Goal: Task Accomplishment & Management: Use online tool/utility

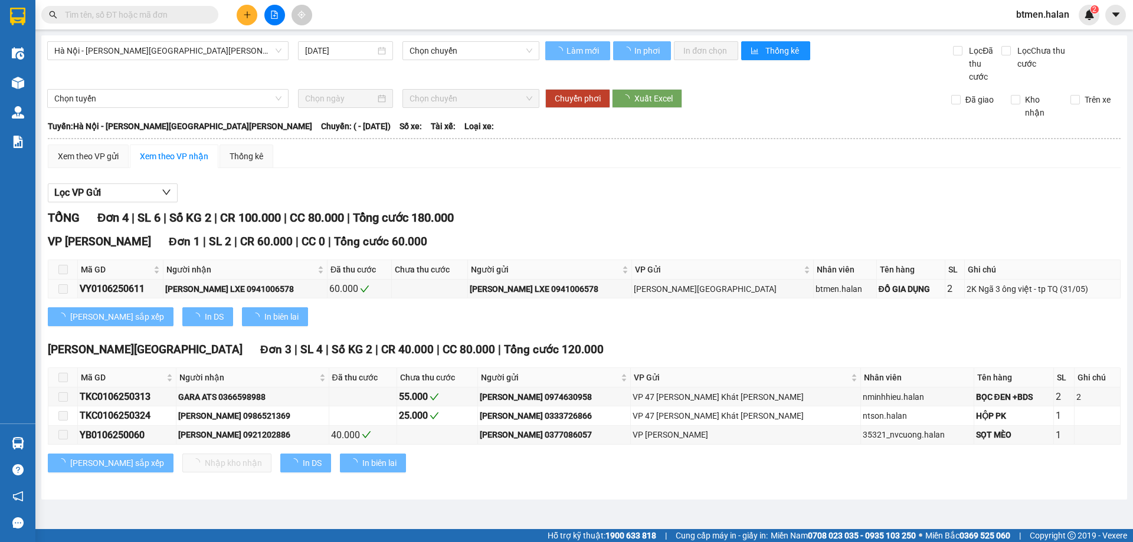
type input "[DATE]"
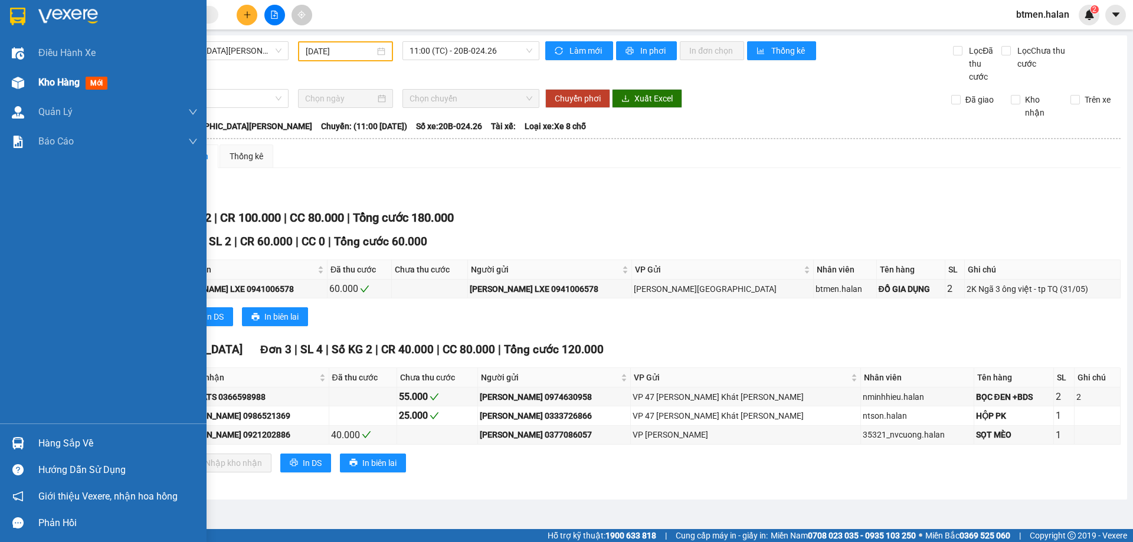
click at [30, 80] on div "Kho hàng mới" at bounding box center [103, 83] width 207 height 30
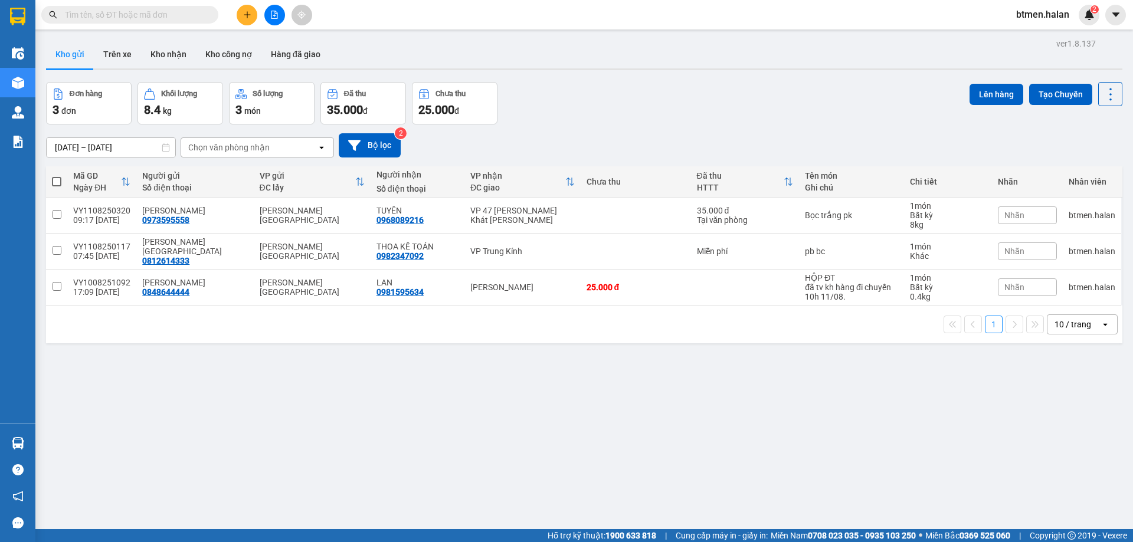
drag, startPoint x: 55, startPoint y: 180, endPoint x: 139, endPoint y: 178, distance: 83.2
click at [56, 179] on span at bounding box center [56, 181] width 9 height 9
click at [57, 176] on input "checkbox" at bounding box center [57, 176] width 0 height 0
checkbox input "true"
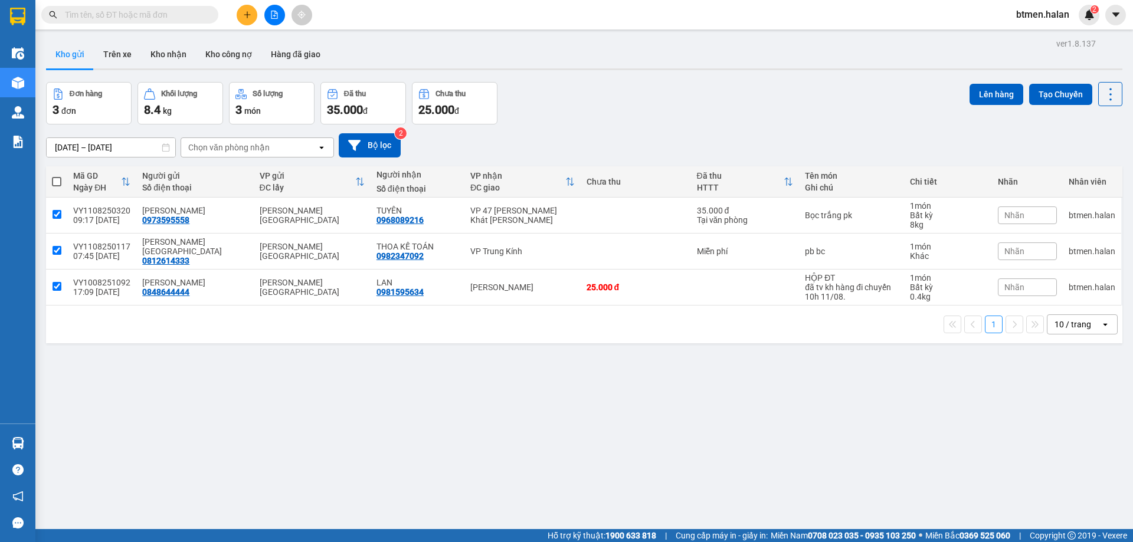
checkbox input "true"
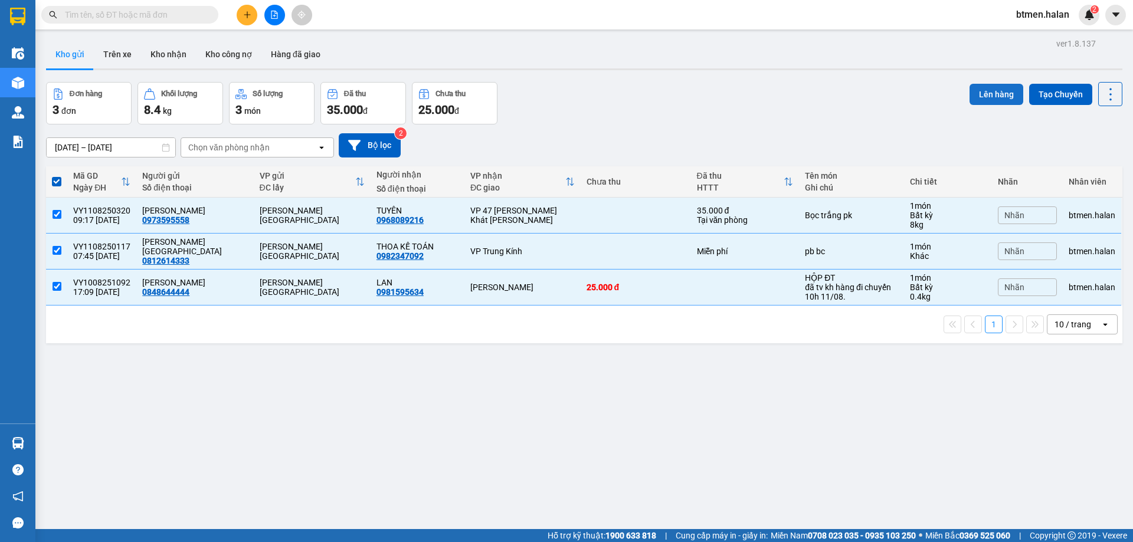
click at [970, 90] on button "Lên hàng" at bounding box center [997, 94] width 54 height 21
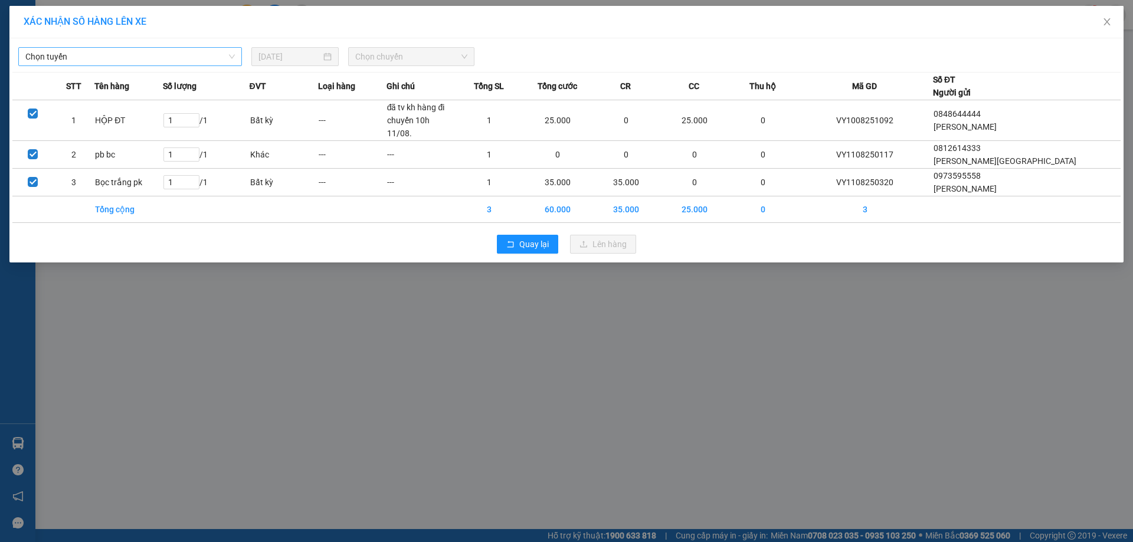
click at [170, 58] on span "Chọn tuyến" at bounding box center [129, 57] width 209 height 18
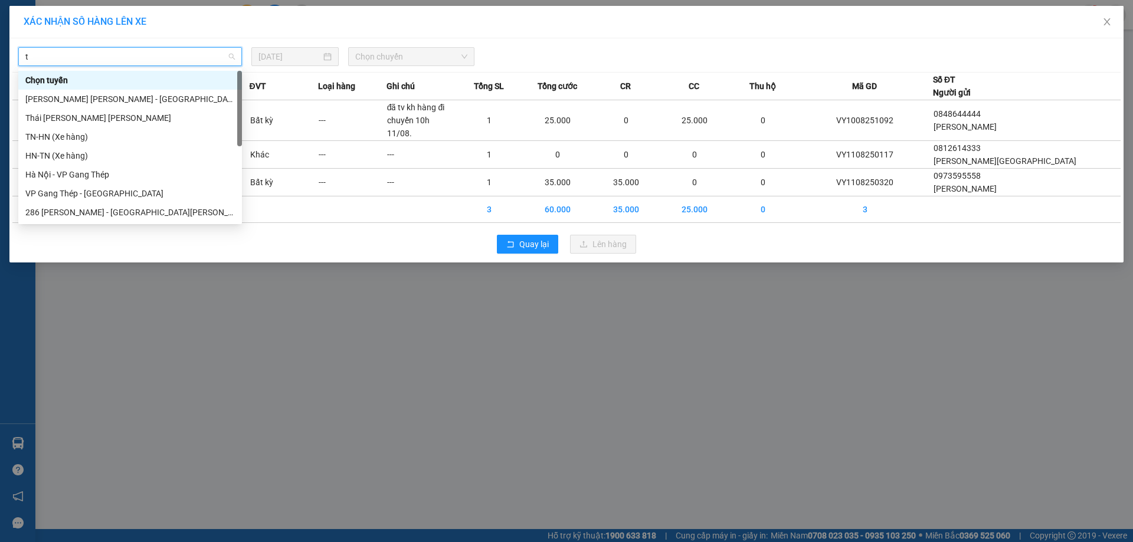
type input "tq"
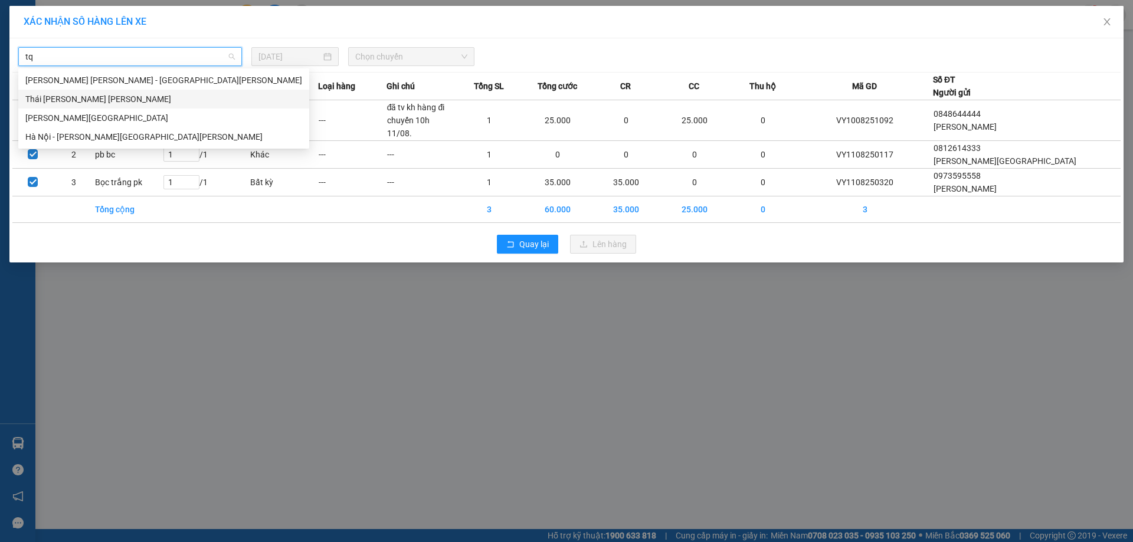
click at [107, 107] on div "Thái [PERSON_NAME] [PERSON_NAME]" at bounding box center [163, 99] width 291 height 19
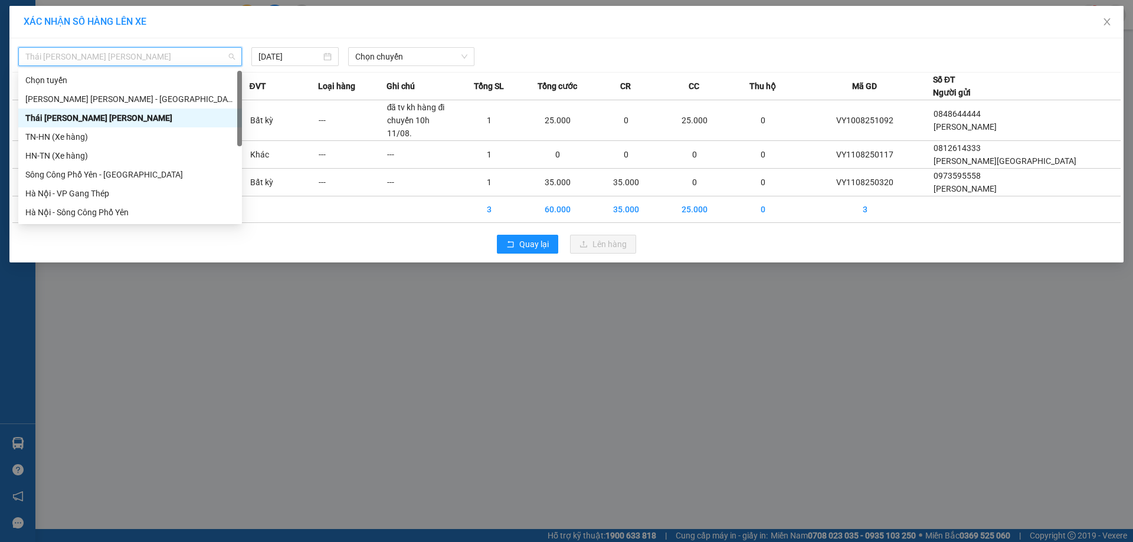
click at [117, 60] on span "Thái [PERSON_NAME] [PERSON_NAME]" at bounding box center [129, 57] width 209 height 18
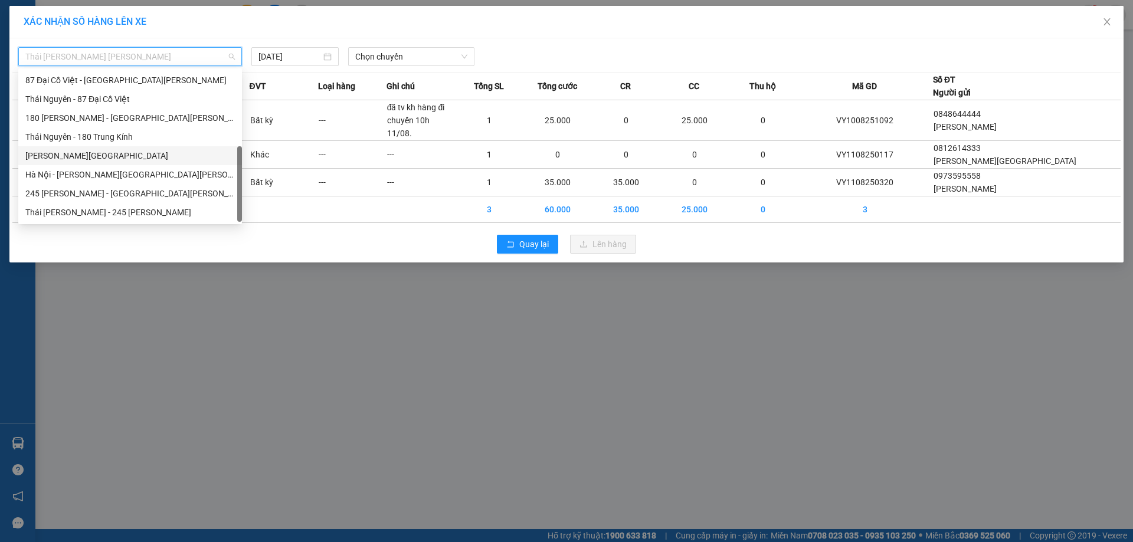
click at [105, 158] on div "[PERSON_NAME][GEOGRAPHIC_DATA]" at bounding box center [129, 155] width 209 height 13
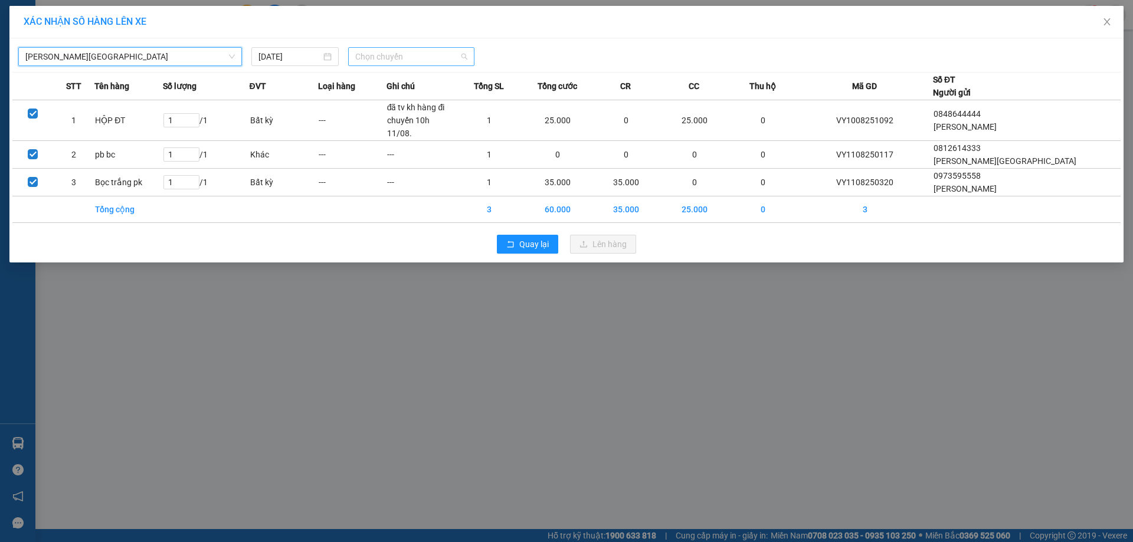
click at [372, 60] on span "Chọn chuyến" at bounding box center [411, 57] width 112 height 18
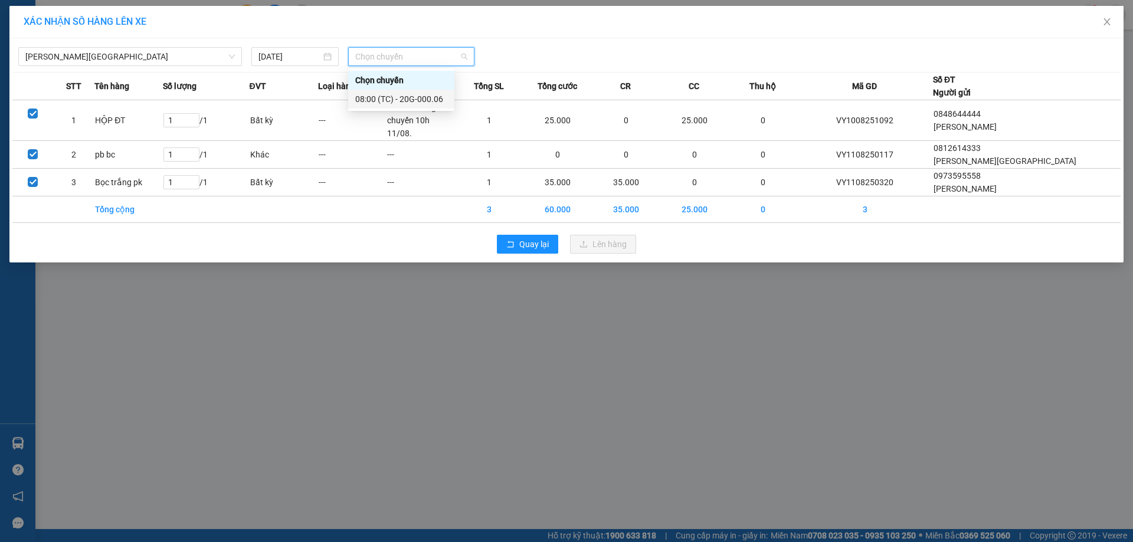
drag, startPoint x: 424, startPoint y: 106, endPoint x: 473, endPoint y: 150, distance: 66.1
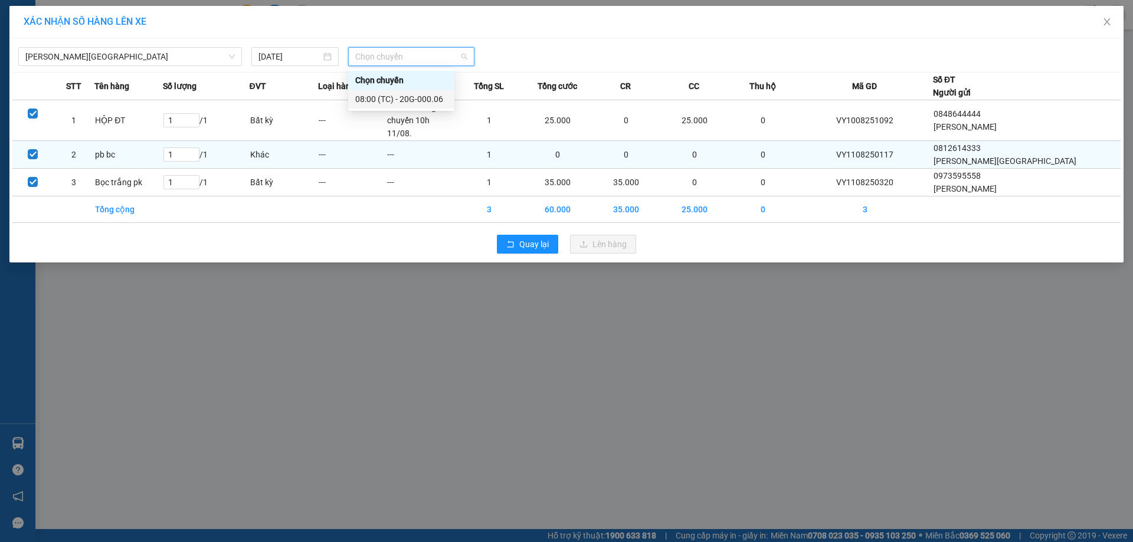
click at [424, 106] on div "08:00 (TC) - 20G-000.06" at bounding box center [401, 99] width 106 height 19
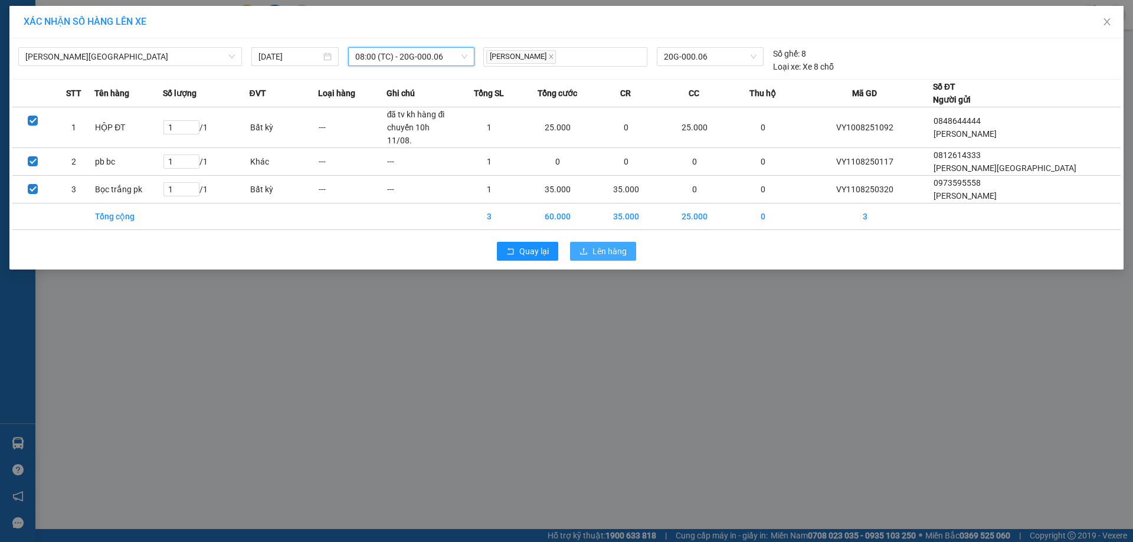
click at [601, 245] on span "Lên hàng" at bounding box center [609, 251] width 34 height 13
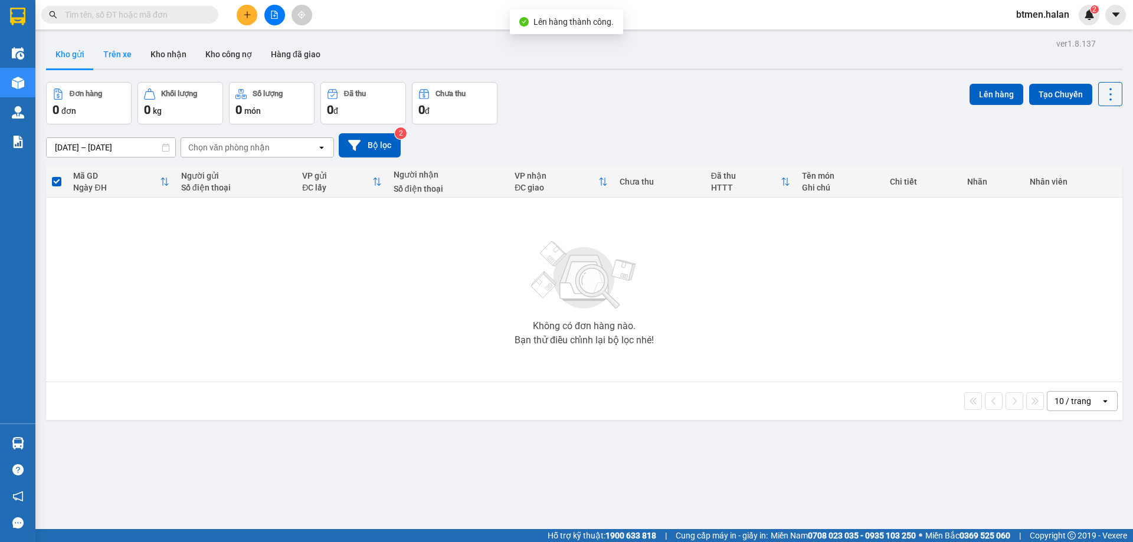
click at [116, 57] on button "Trên xe" at bounding box center [117, 54] width 47 height 28
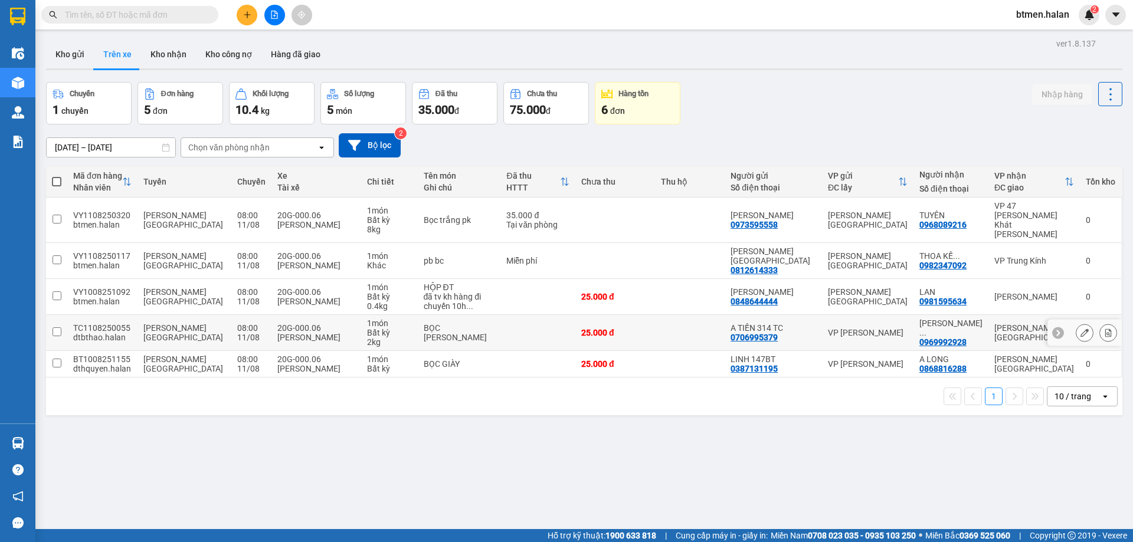
click at [50, 315] on td at bounding box center [56, 333] width 21 height 36
checkbox input "true"
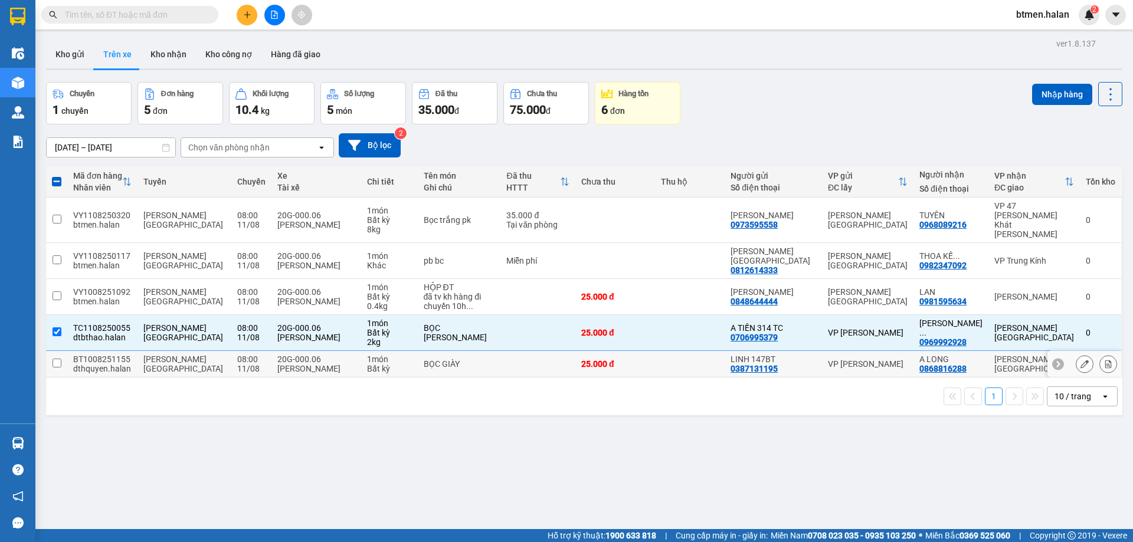
drag, startPoint x: 57, startPoint y: 343, endPoint x: 65, endPoint y: 345, distance: 7.9
click at [58, 359] on input "checkbox" at bounding box center [57, 363] width 9 height 9
checkbox input "true"
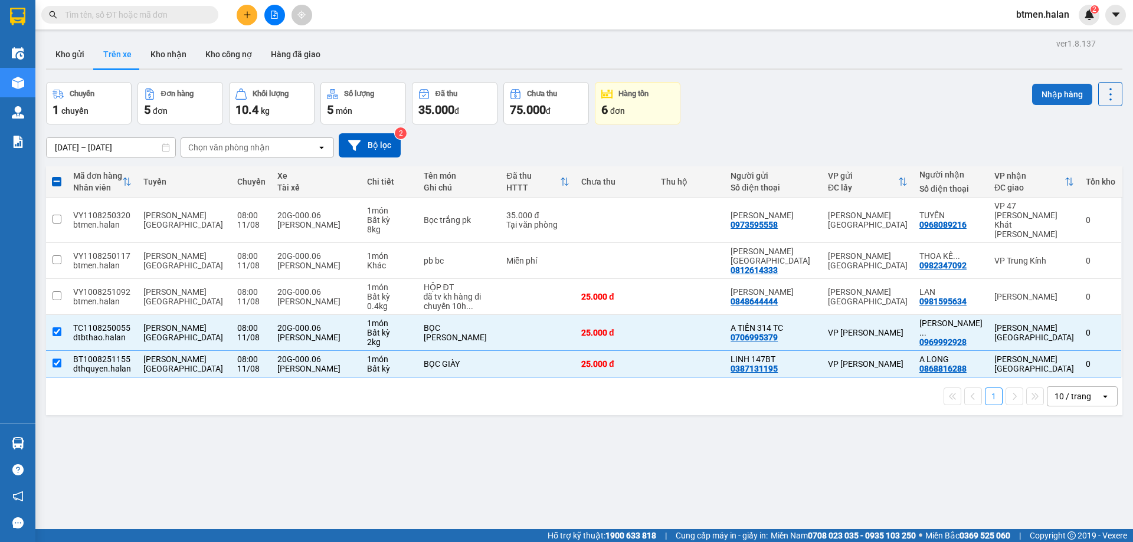
click at [1055, 87] on button "Nhập hàng" at bounding box center [1062, 94] width 60 height 21
checkbox input "false"
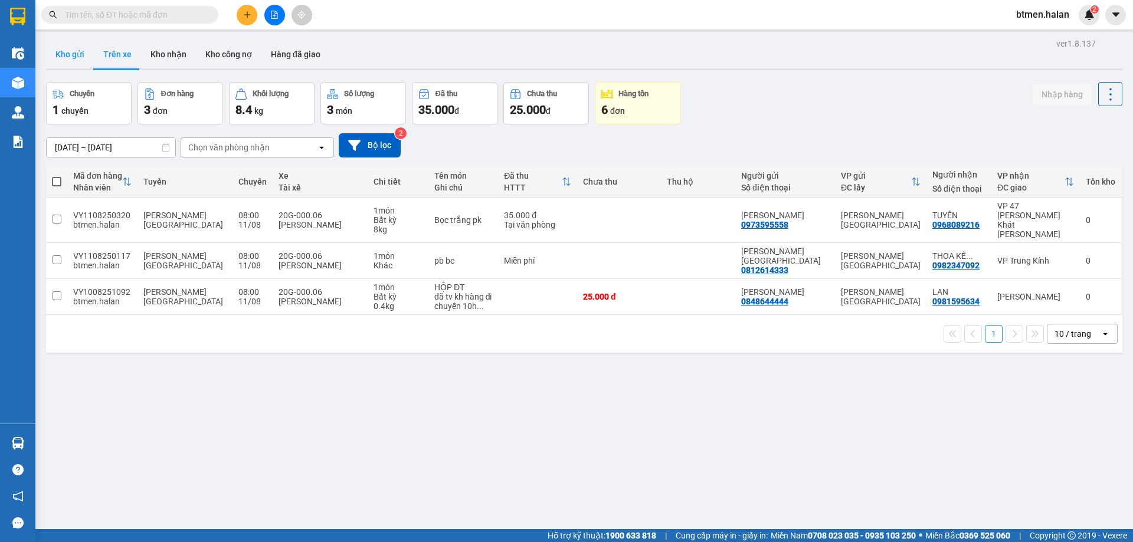
click at [77, 54] on button "Kho gửi" at bounding box center [70, 54] width 48 height 28
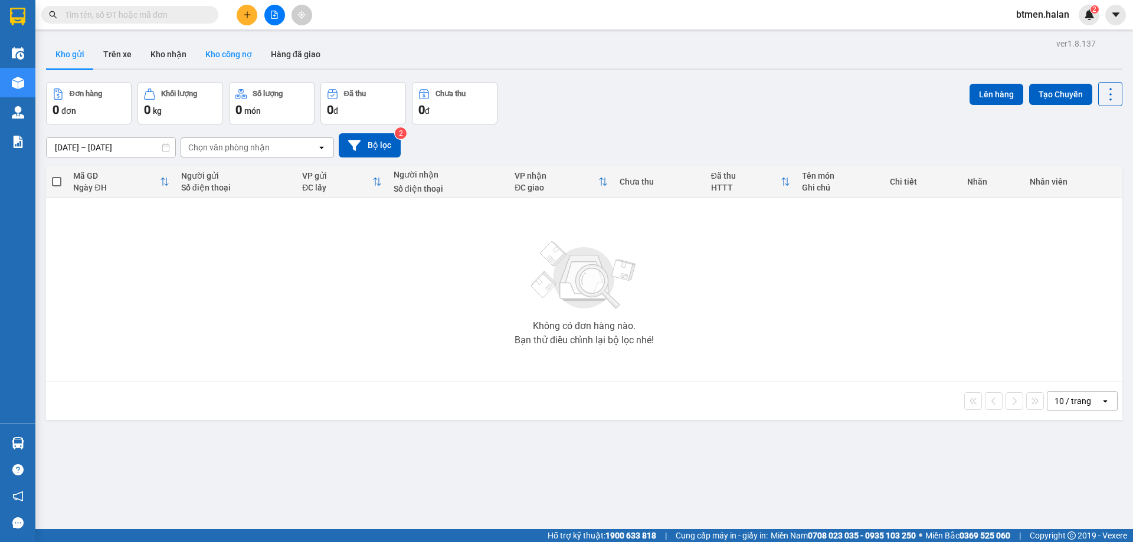
drag, startPoint x: 159, startPoint y: 55, endPoint x: 201, endPoint y: 67, distance: 43.5
click at [159, 54] on button "Kho nhận" at bounding box center [168, 54] width 55 height 28
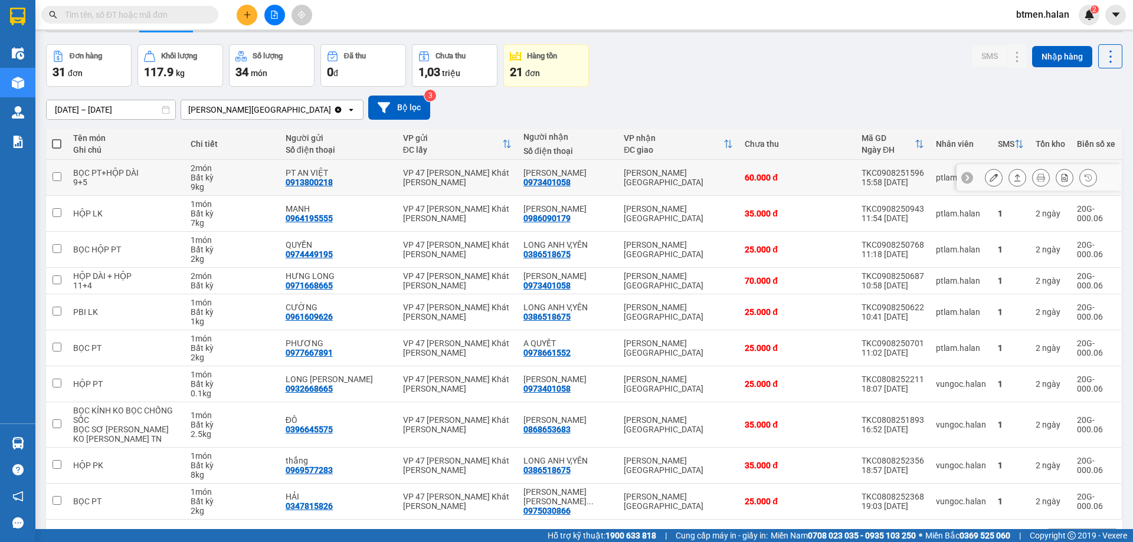
scroll to position [77, 0]
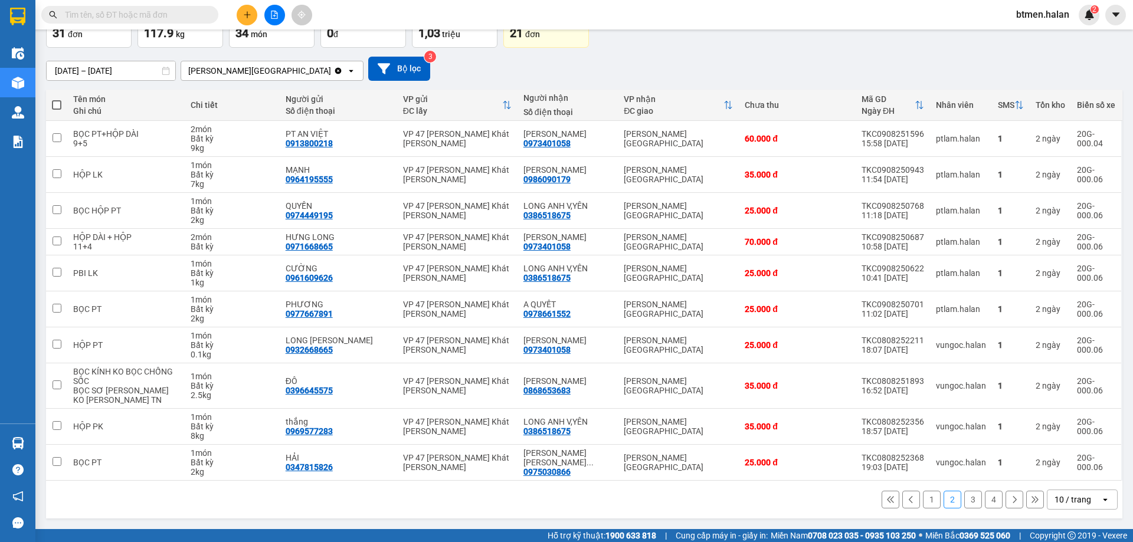
click at [923, 498] on button "1" at bounding box center [932, 500] width 18 height 18
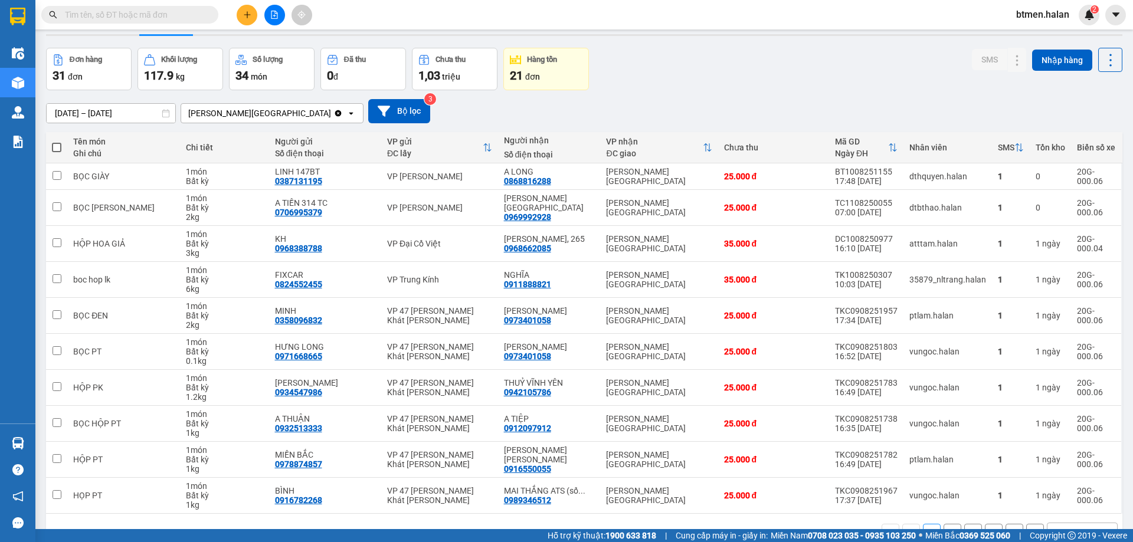
scroll to position [67, 0]
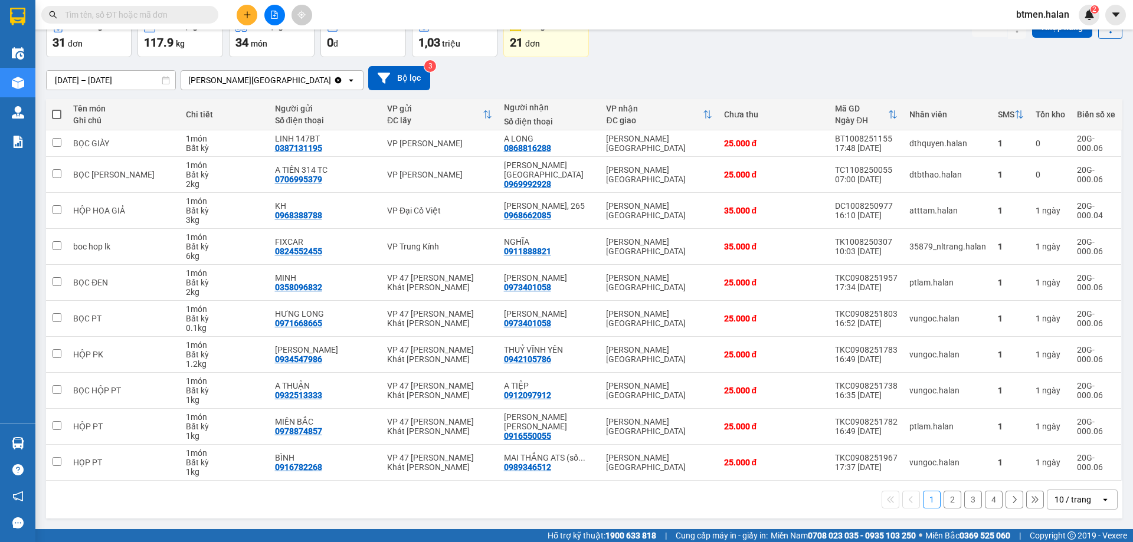
click at [944, 494] on button "2" at bounding box center [953, 500] width 18 height 18
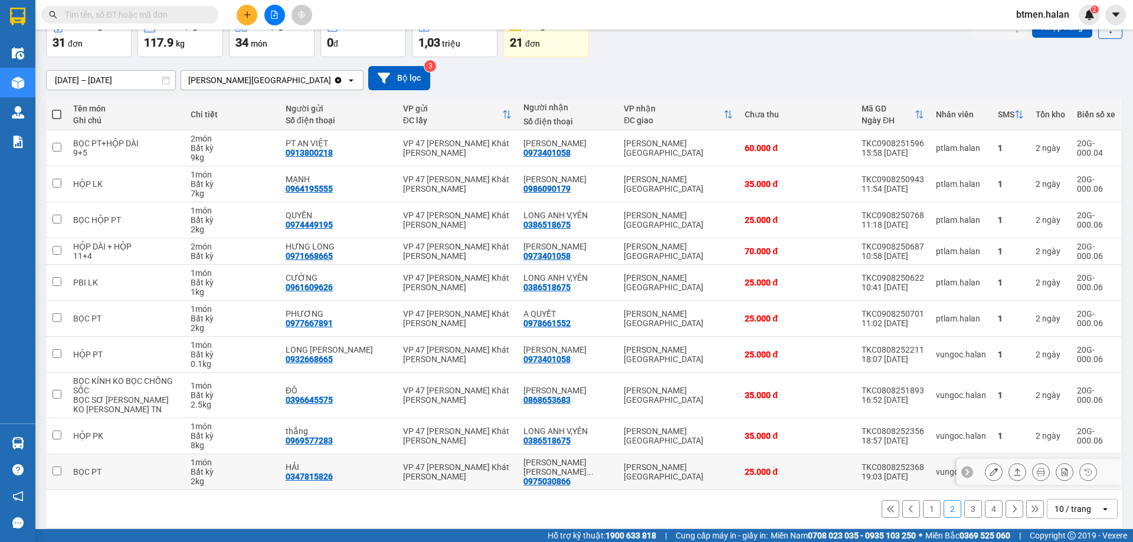
click at [551, 481] on div "0975030866" at bounding box center [546, 481] width 47 height 9
copy div "0975030866"
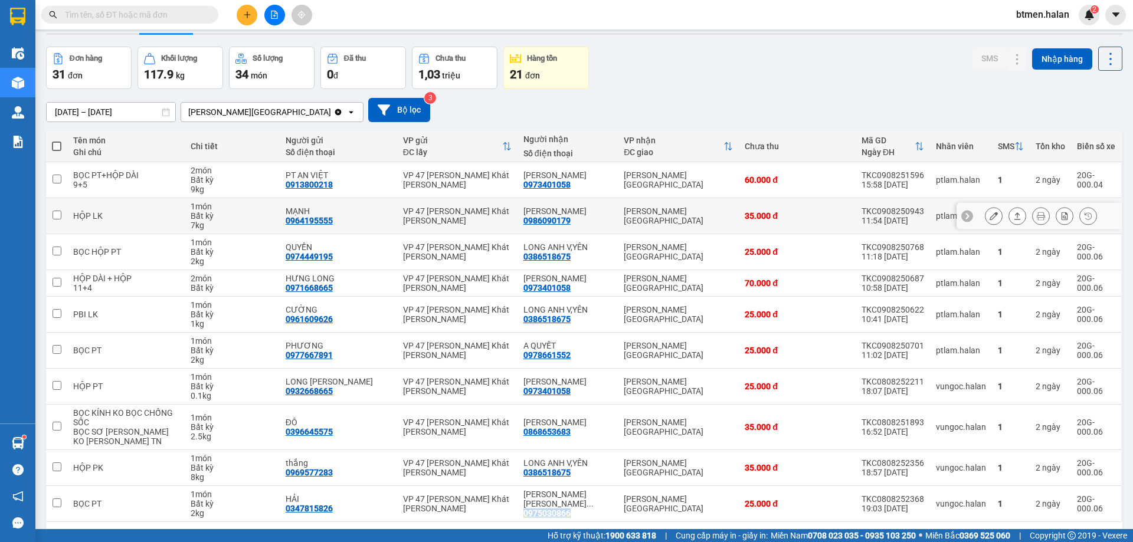
scroll to position [77, 0]
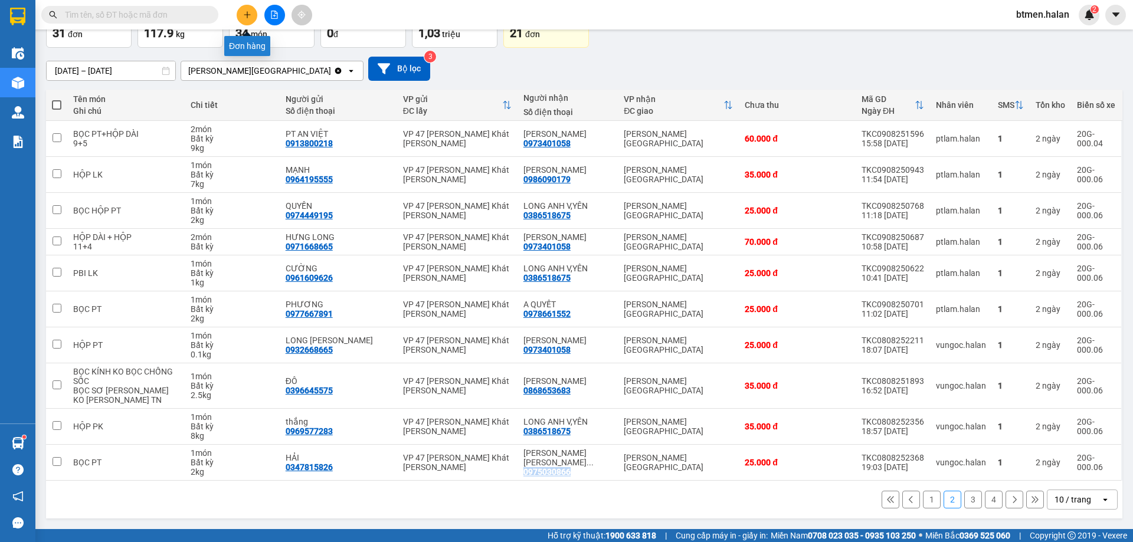
click at [240, 9] on button at bounding box center [247, 15] width 21 height 21
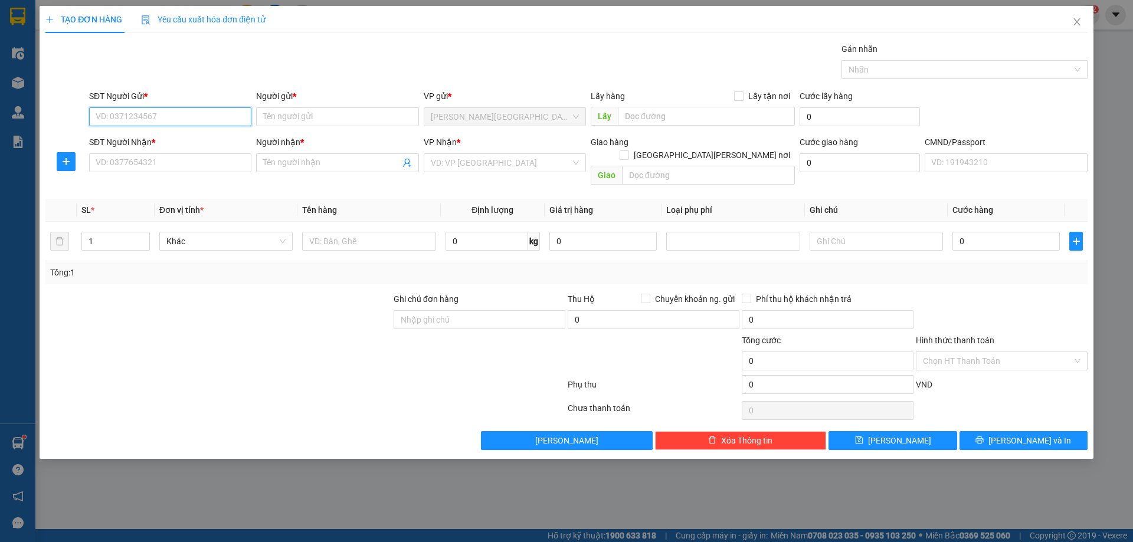
click at [209, 115] on input "SĐT Người Gửi *" at bounding box center [170, 116] width 162 height 19
type input "0979409118"
click at [187, 137] on div "0979409118 - [PERSON_NAME]" at bounding box center [170, 140] width 148 height 13
type input "DUY"
type input "010073000677"
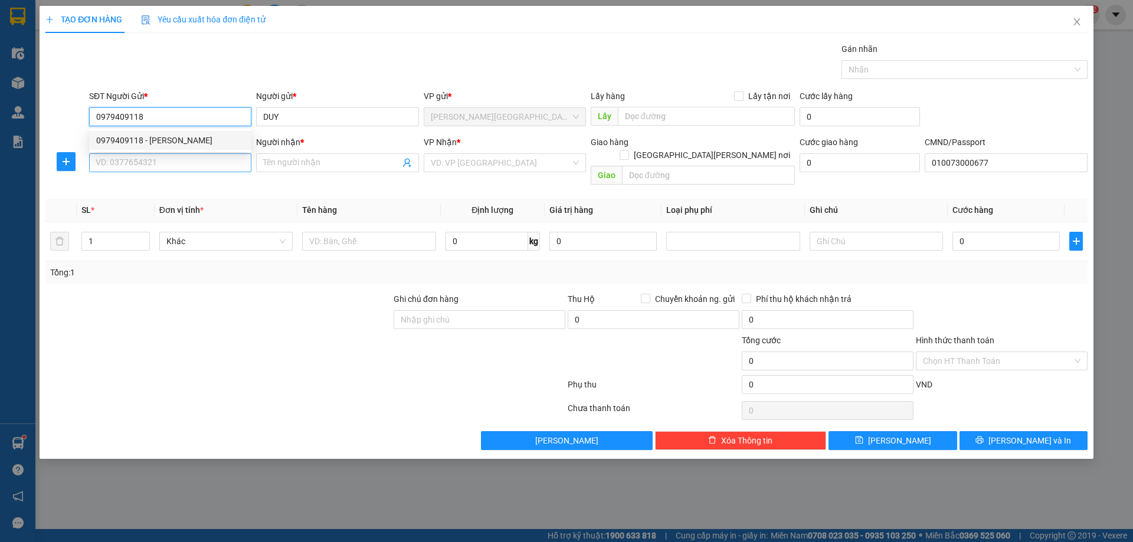
type input "0979409118"
click at [188, 161] on input "SĐT Người Nhận *" at bounding box center [170, 162] width 162 height 19
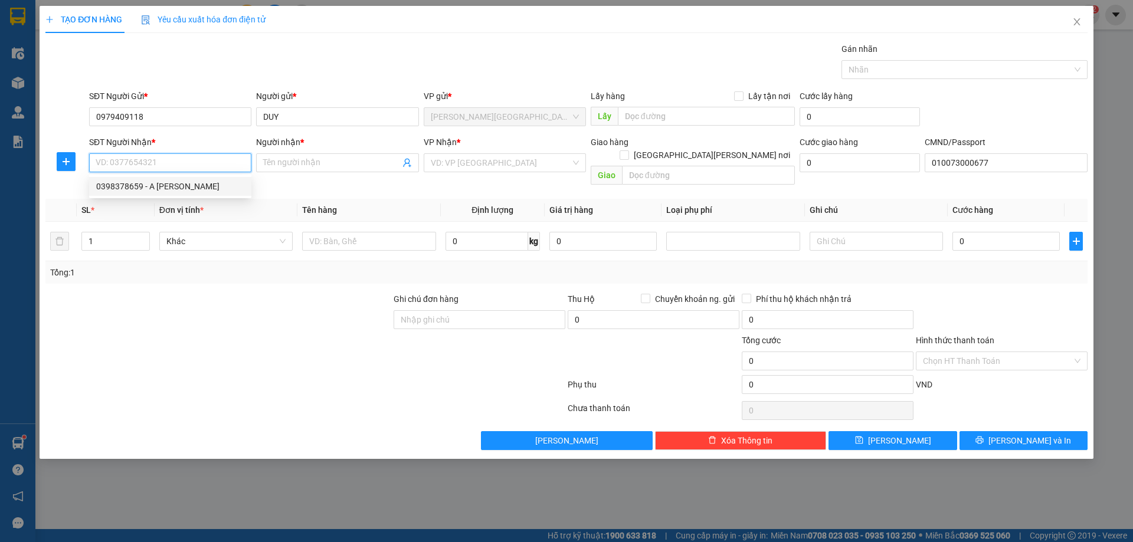
click at [207, 186] on div "0398378659 - A [PERSON_NAME]" at bounding box center [170, 186] width 148 height 13
type input "0398378659"
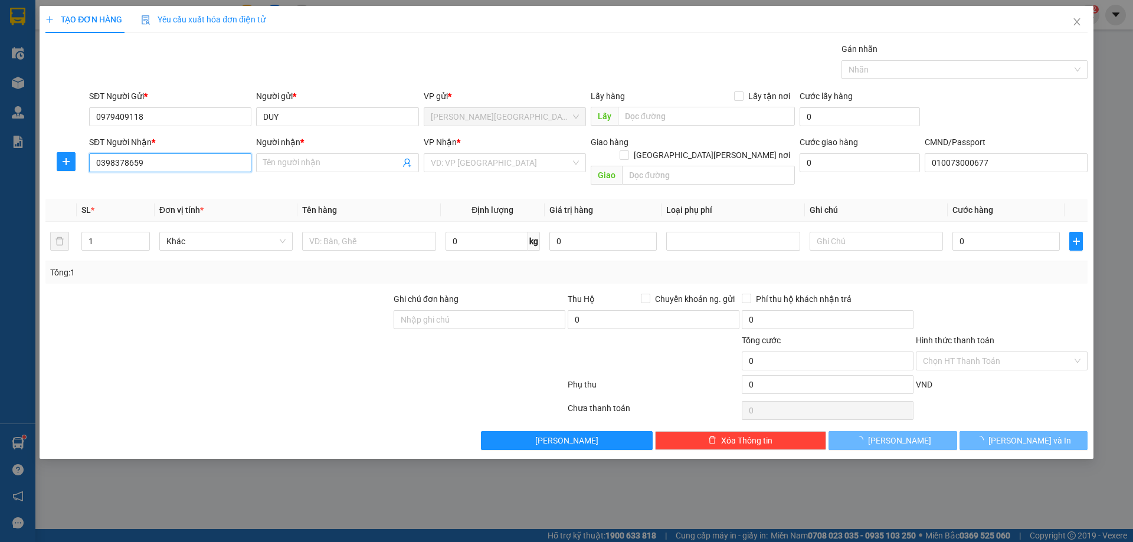
type input "A LIÊM"
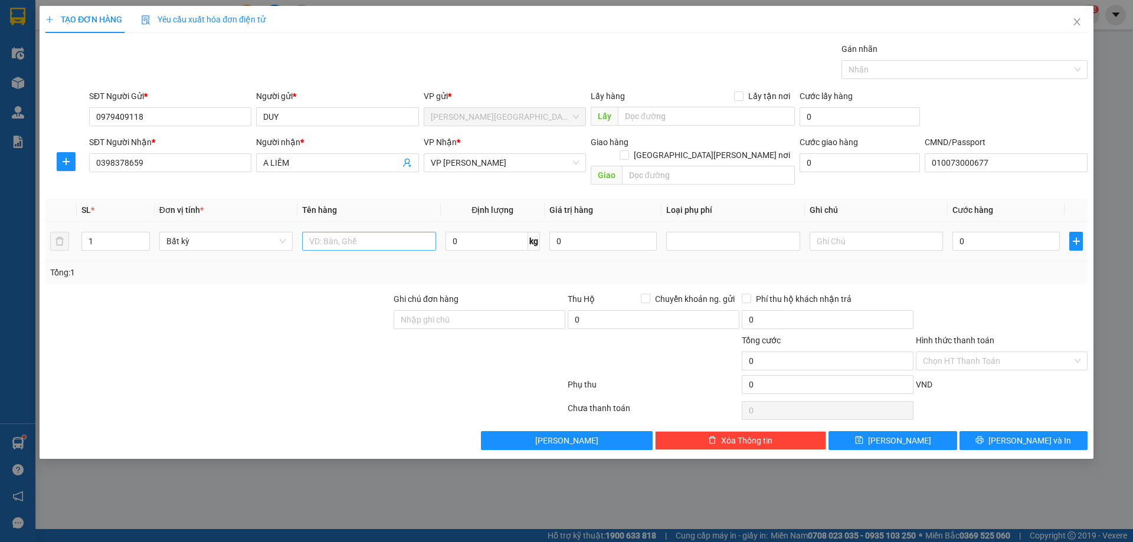
drag, startPoint x: 356, startPoint y: 240, endPoint x: 362, endPoint y: 227, distance: 14.0
click at [358, 237] on td at bounding box center [368, 242] width 143 height 40
click at [362, 232] on input "text" at bounding box center [368, 241] width 133 height 19
type input "PB TÀI LIỆU"
click at [504, 242] on td "0 kg" at bounding box center [493, 242] width 104 height 40
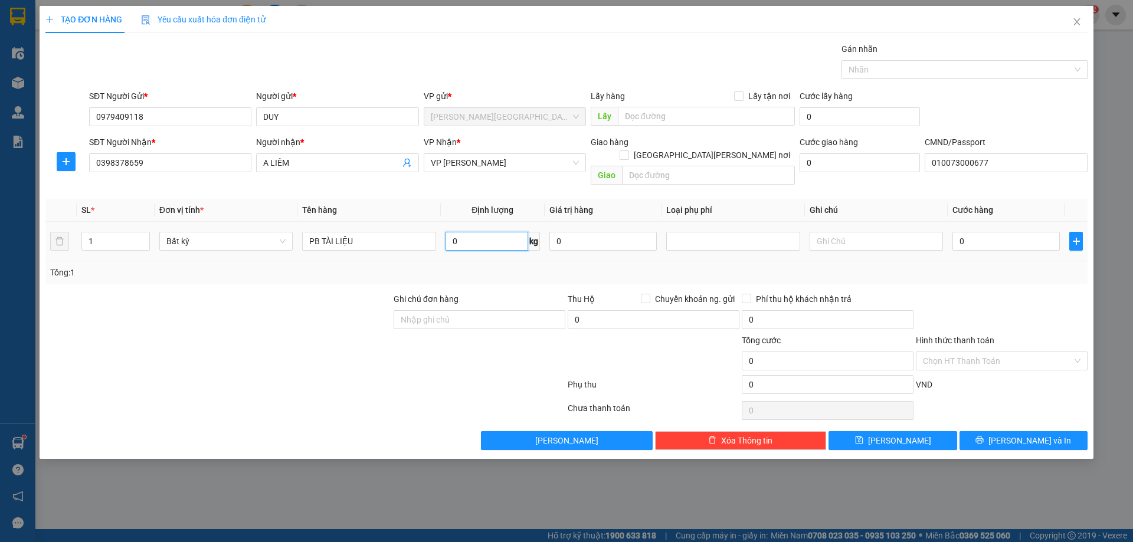
click at [501, 232] on input "0" at bounding box center [487, 241] width 83 height 19
type input "0.1"
click at [992, 270] on div "Tổng: 1" at bounding box center [566, 272] width 1042 height 22
type input "25.000"
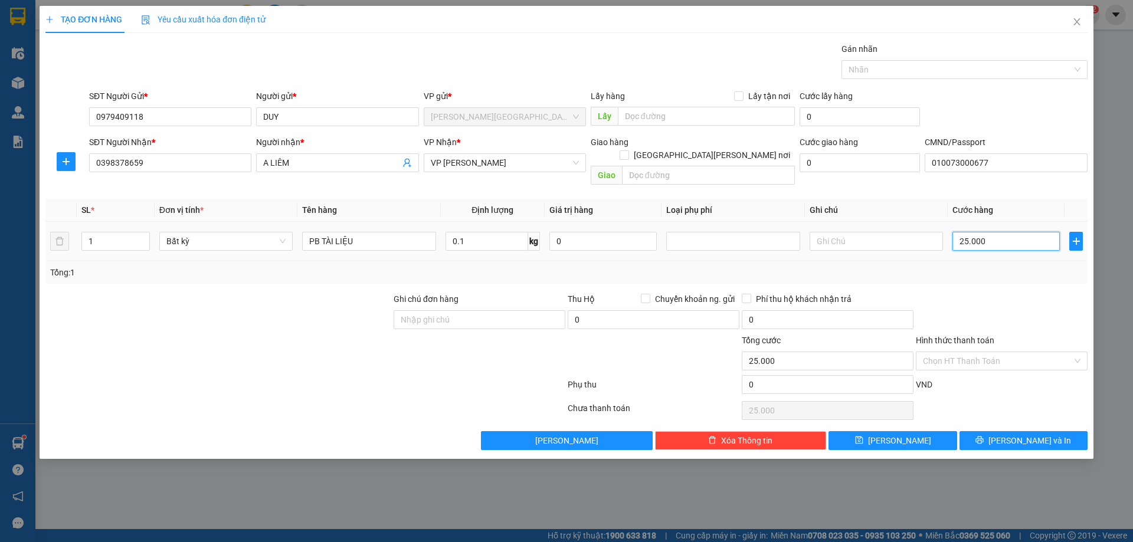
click at [1002, 232] on input "25.000" at bounding box center [1005, 241] width 107 height 19
drag, startPoint x: 998, startPoint y: 349, endPoint x: 979, endPoint y: 365, distance: 24.7
click at [997, 352] on input "Hình thức thanh toán" at bounding box center [997, 361] width 149 height 18
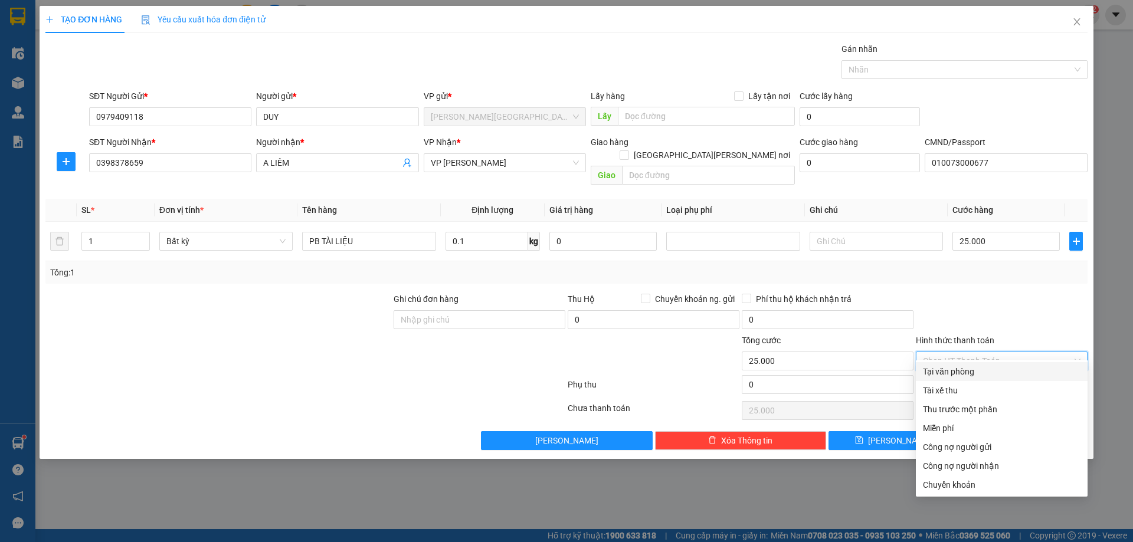
click at [974, 370] on div "Tại văn phòng" at bounding box center [1002, 371] width 158 height 13
type input "0"
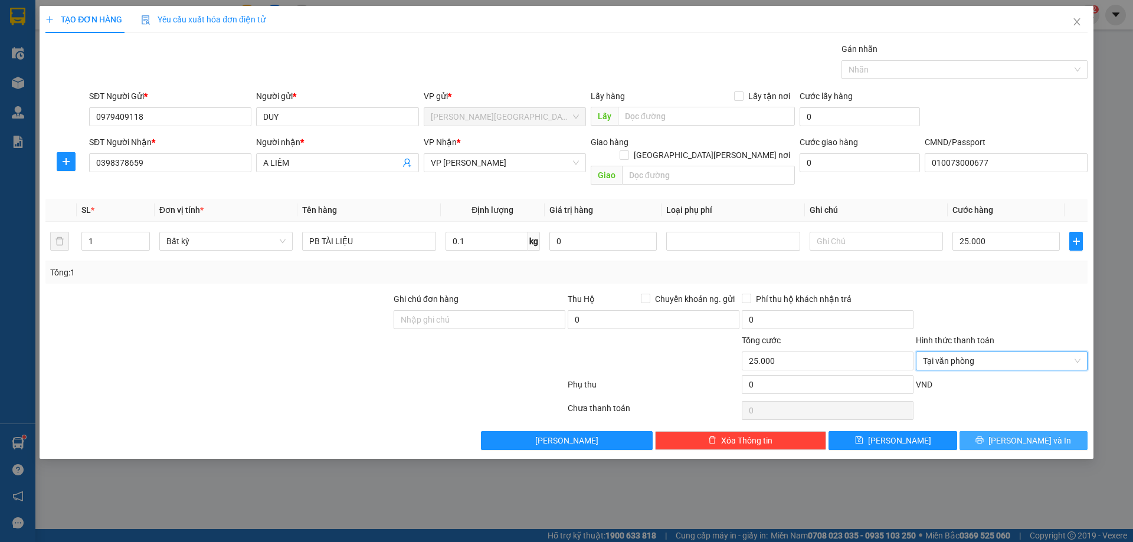
click at [1035, 434] on span "[PERSON_NAME] và In" at bounding box center [1029, 440] width 83 height 13
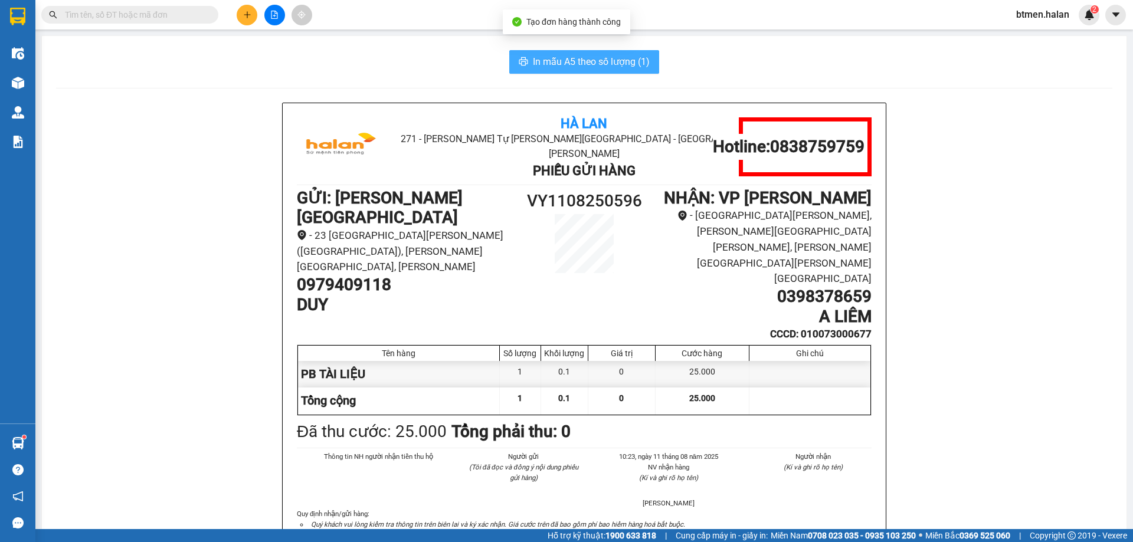
click at [559, 63] on span "In mẫu A5 theo số lượng (1)" at bounding box center [591, 61] width 117 height 15
click at [363, 275] on h1 "0979409118" at bounding box center [404, 285] width 215 height 20
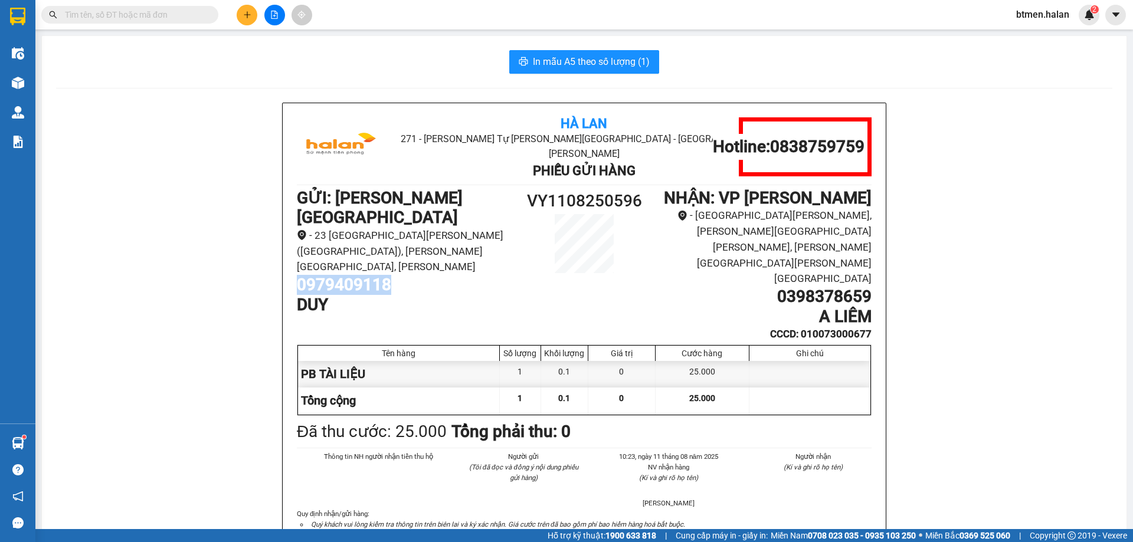
click at [363, 275] on h1 "0979409118" at bounding box center [404, 285] width 215 height 20
copy h1 "0979409118"
click at [283, 541] on div "Hỗ trợ kỹ thuật: 1900 633 818 | Cung cấp máy in - giấy in: [GEOGRAPHIC_DATA] 07…" at bounding box center [563, 535] width 1127 height 13
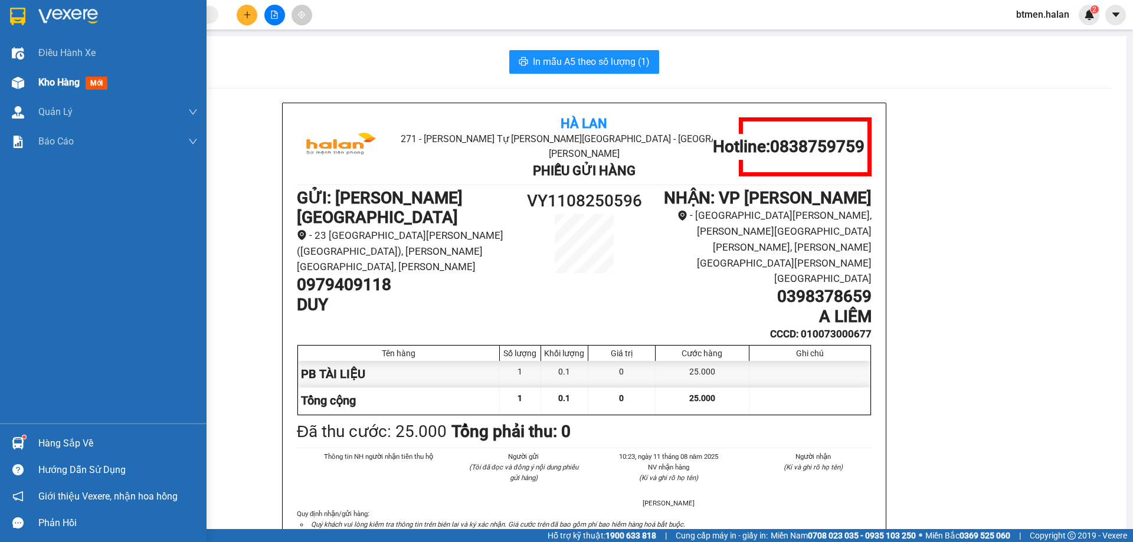
click at [59, 84] on span "Kho hàng" at bounding box center [58, 82] width 41 height 11
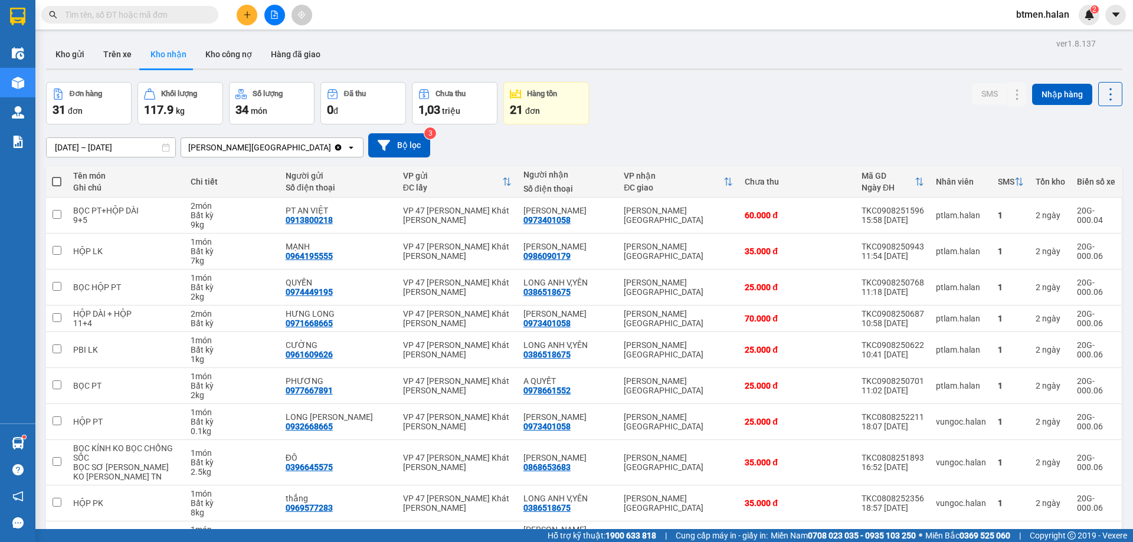
click at [708, 114] on div "Đơn hàng 31 đơn [PERSON_NAME] 117.9 kg Số [PERSON_NAME] 34 món Đã thu 0 [PERSON…" at bounding box center [584, 103] width 1076 height 42
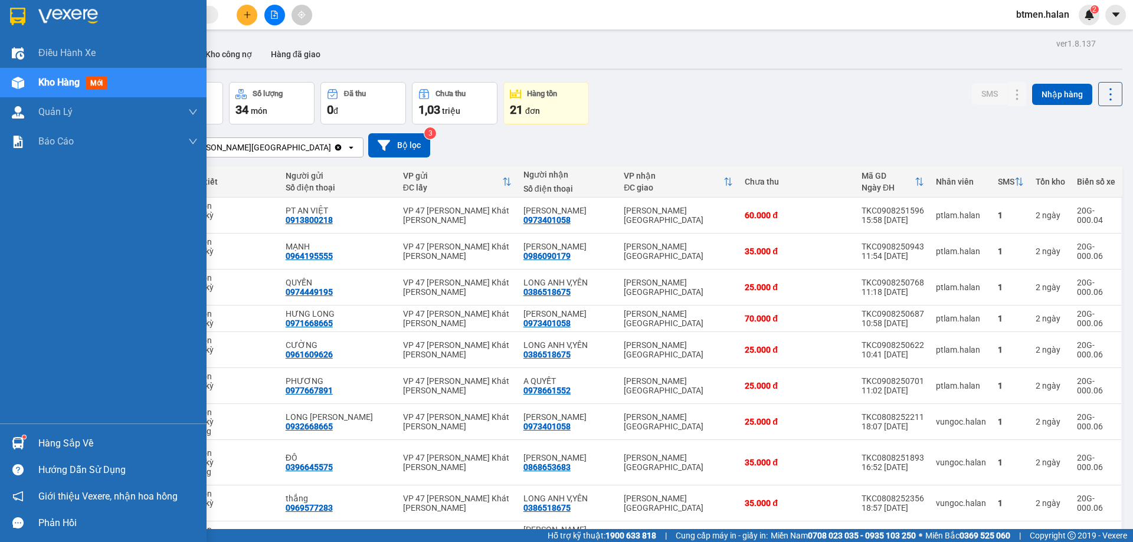
drag, startPoint x: 28, startPoint y: 441, endPoint x: 66, endPoint y: 447, distance: 38.2
click at [30, 442] on div "Hàng sắp về" at bounding box center [103, 443] width 207 height 27
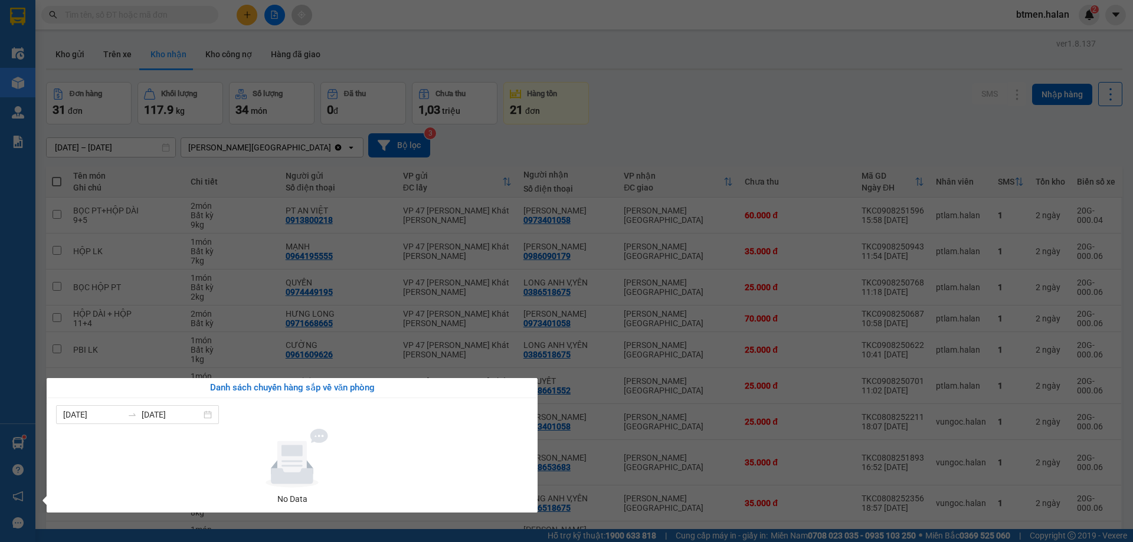
click at [735, 126] on section "Kết quả [PERSON_NAME] ( 0 ) Bộ lọc No Data btmen.halan 2 Điều [PERSON_NAME] xe …" at bounding box center [566, 271] width 1133 height 542
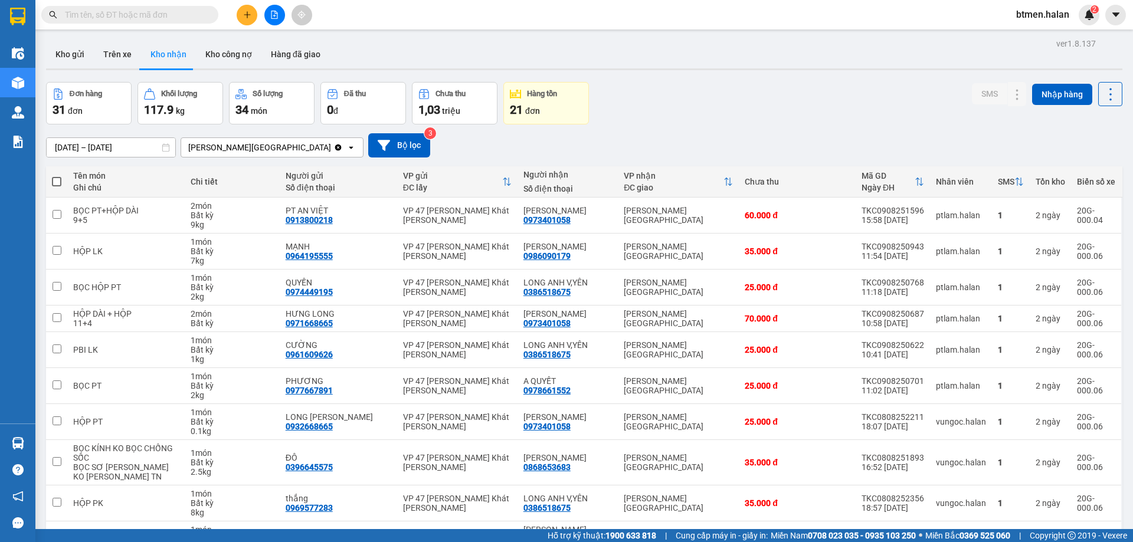
click at [144, 15] on input "text" at bounding box center [134, 14] width 139 height 13
paste input "0379181988"
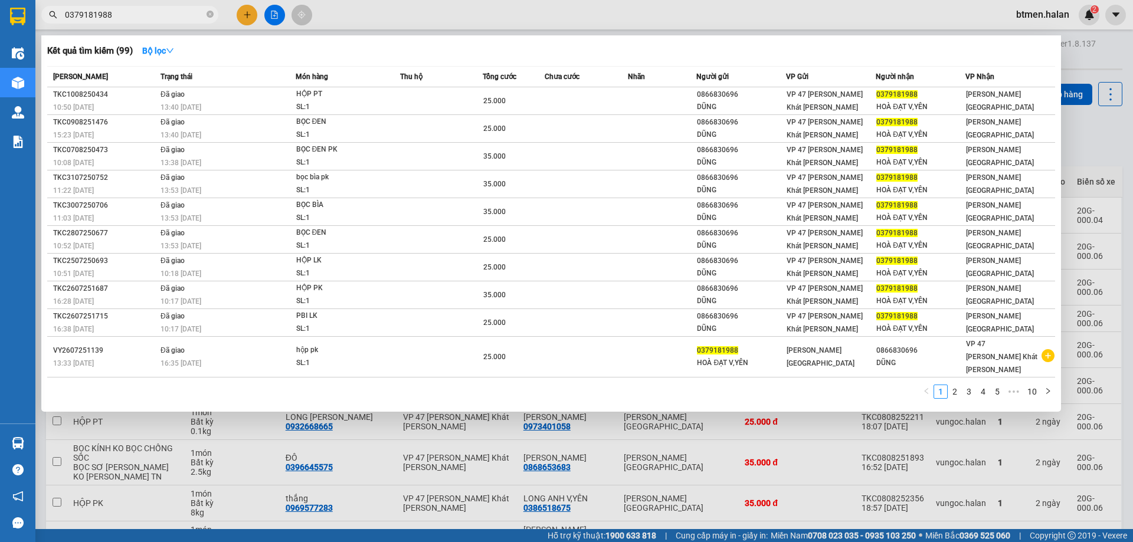
type input "0379181988"
click at [1096, 60] on div at bounding box center [566, 271] width 1133 height 542
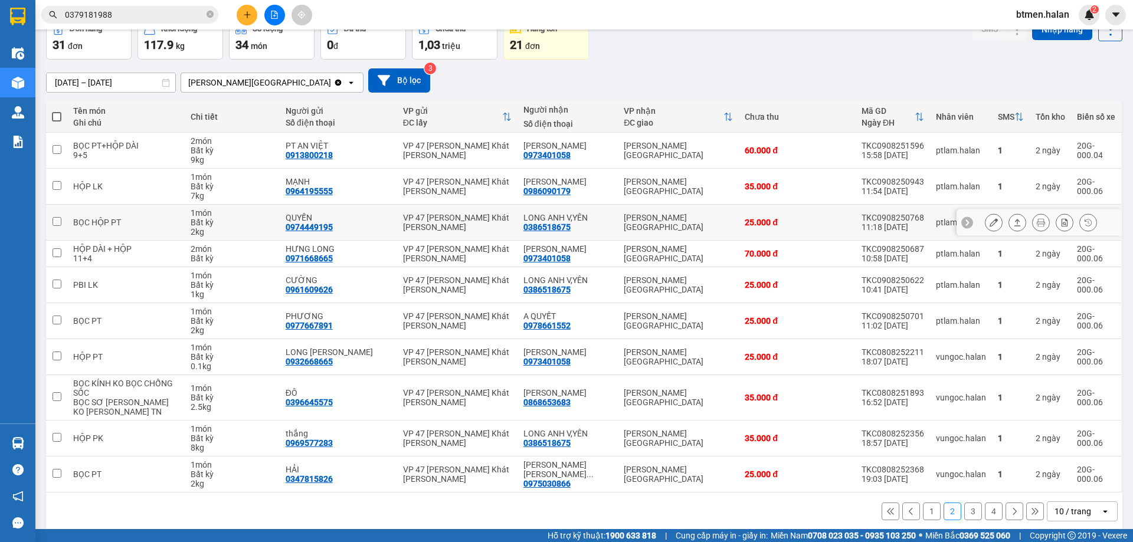
scroll to position [77, 0]
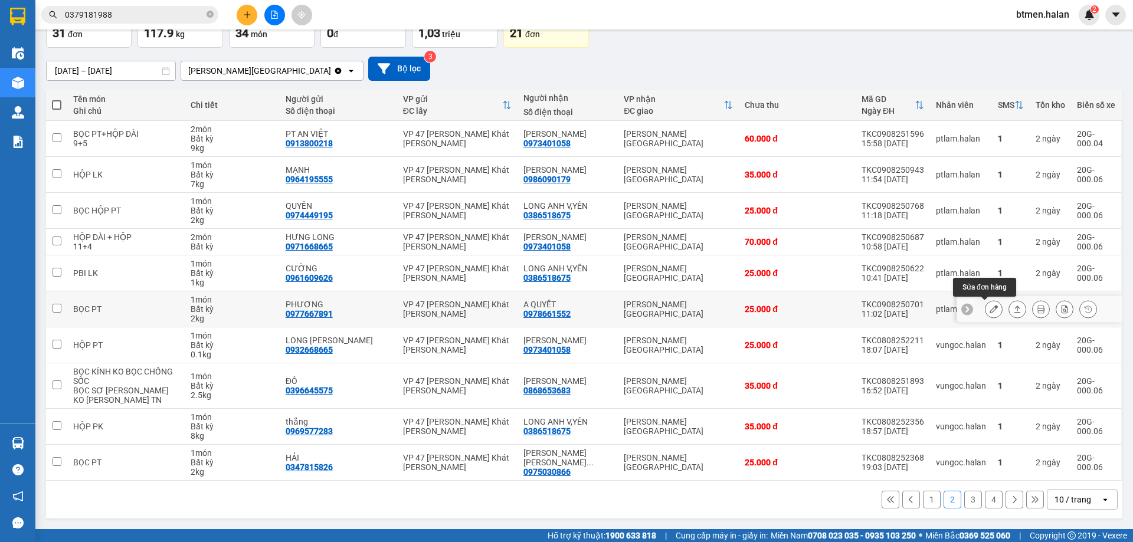
click at [990, 307] on icon at bounding box center [994, 309] width 8 height 8
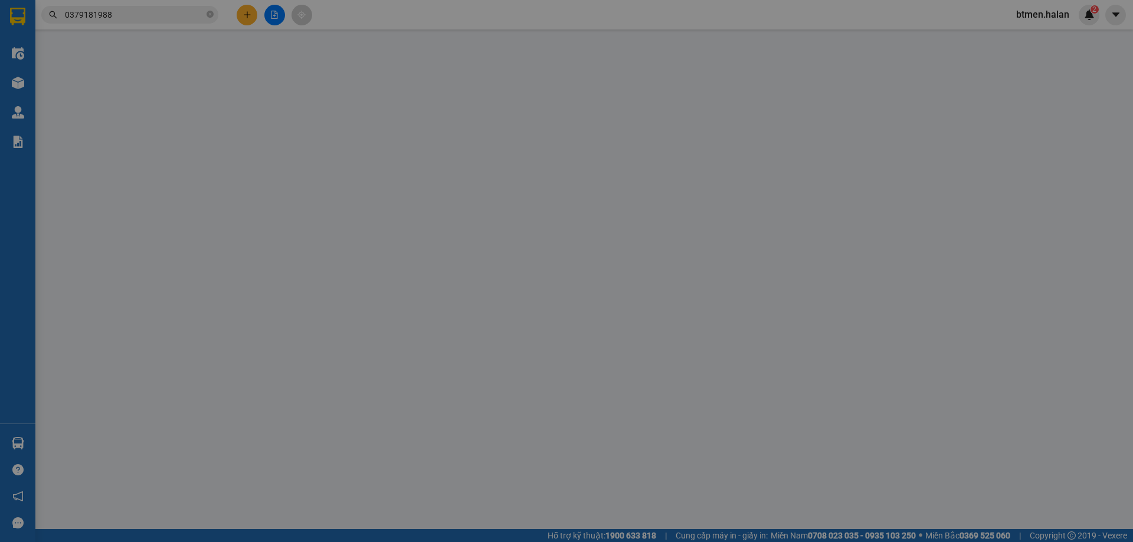
type input "0977667891"
type input "PHƯƠNG"
type input "0978661552"
type input "A QUYẾT"
type input "25.000"
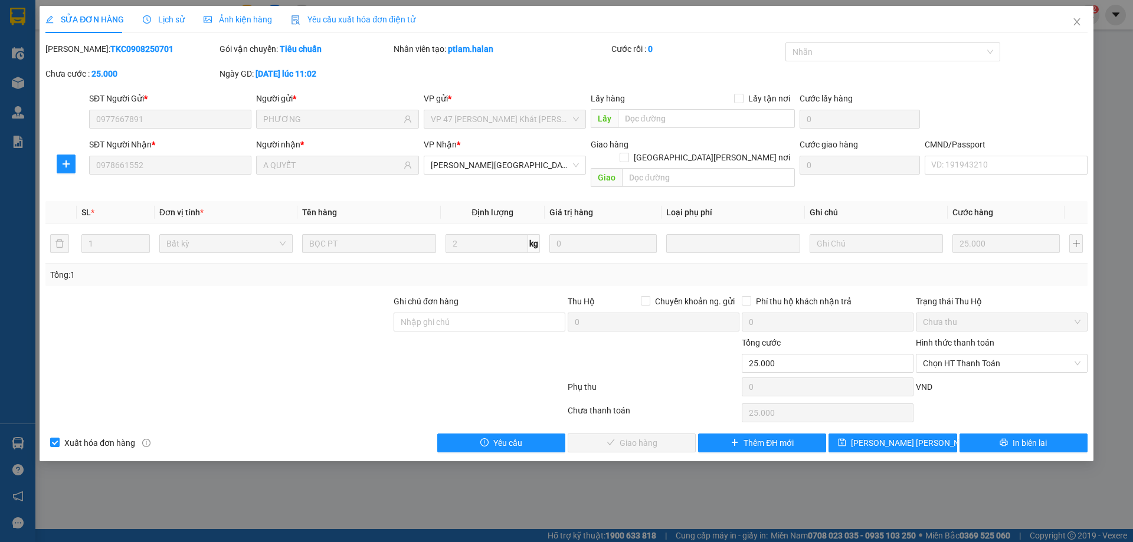
drag, startPoint x: 960, startPoint y: 341, endPoint x: 955, endPoint y: 362, distance: 21.8
click at [959, 354] on div "Chọn HT Thanh Toán" at bounding box center [1002, 363] width 172 height 19
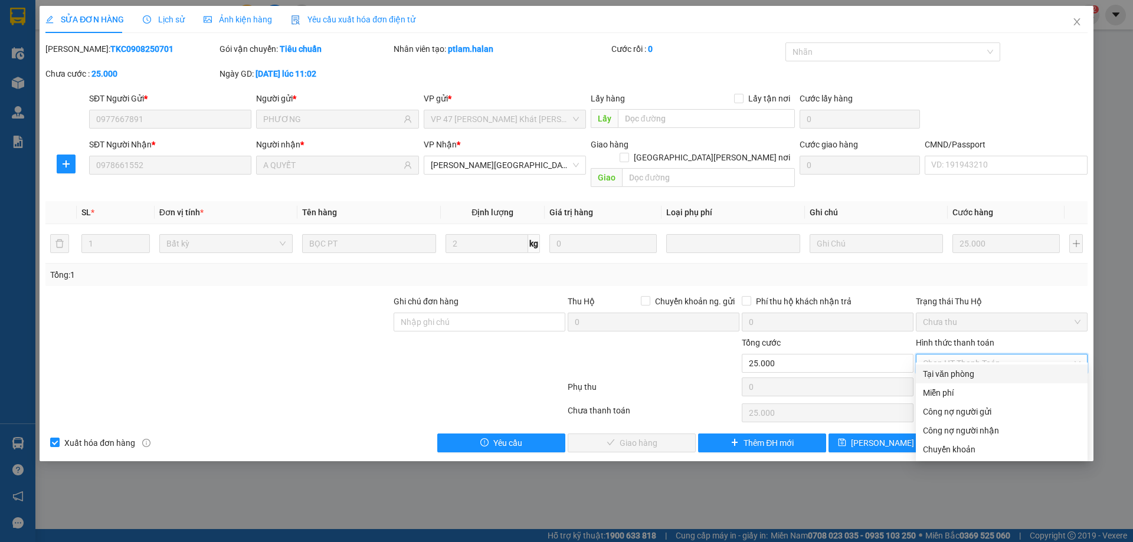
drag, startPoint x: 946, startPoint y: 371, endPoint x: 693, endPoint y: 443, distance: 263.4
click at [942, 374] on div "Tại văn phòng" at bounding box center [1002, 374] width 158 height 13
type input "0"
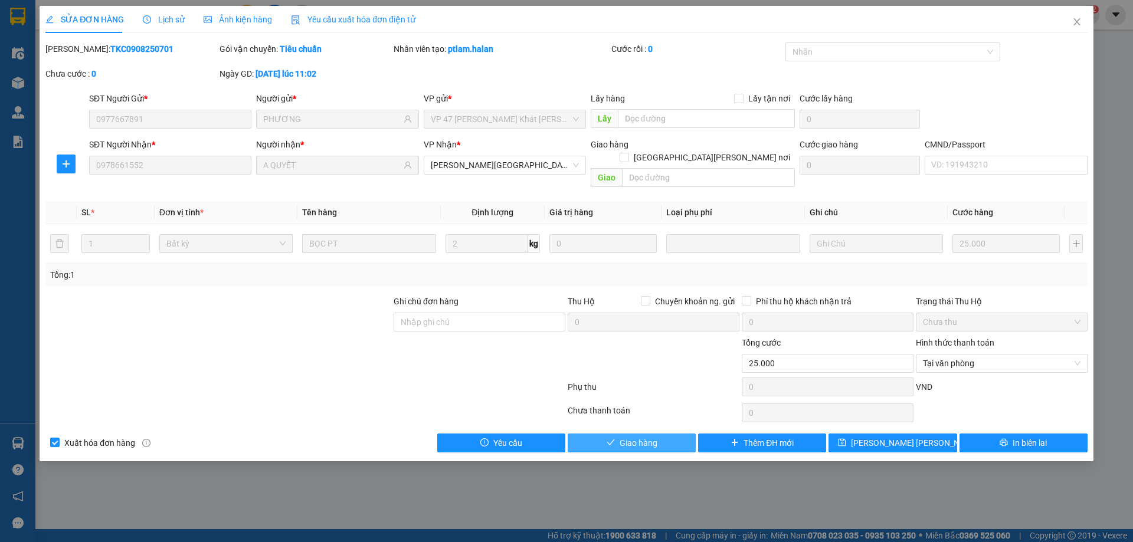
drag, startPoint x: 654, startPoint y: 431, endPoint x: 819, endPoint y: 394, distance: 169.4
click at [654, 437] on span "Giao hàng" at bounding box center [639, 443] width 38 height 13
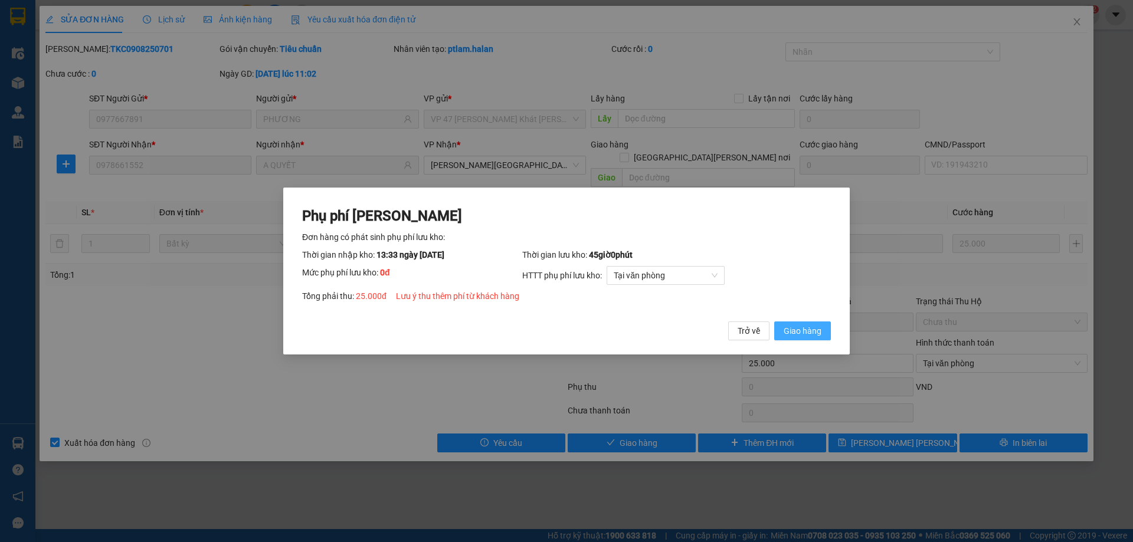
click at [790, 328] on span "Giao hàng" at bounding box center [803, 331] width 38 height 13
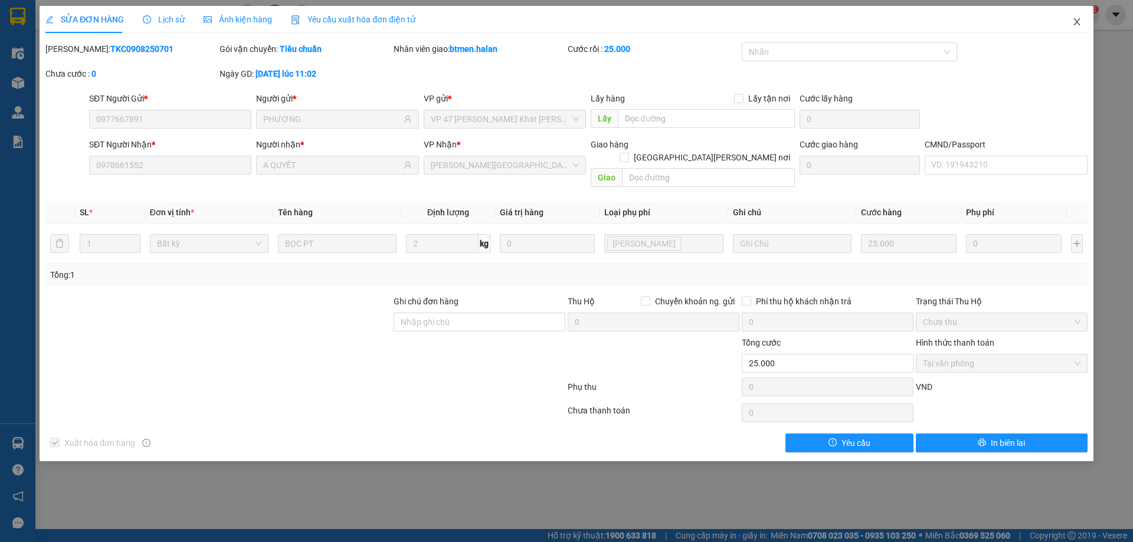
click at [1075, 19] on icon "close" at bounding box center [1076, 21] width 9 height 9
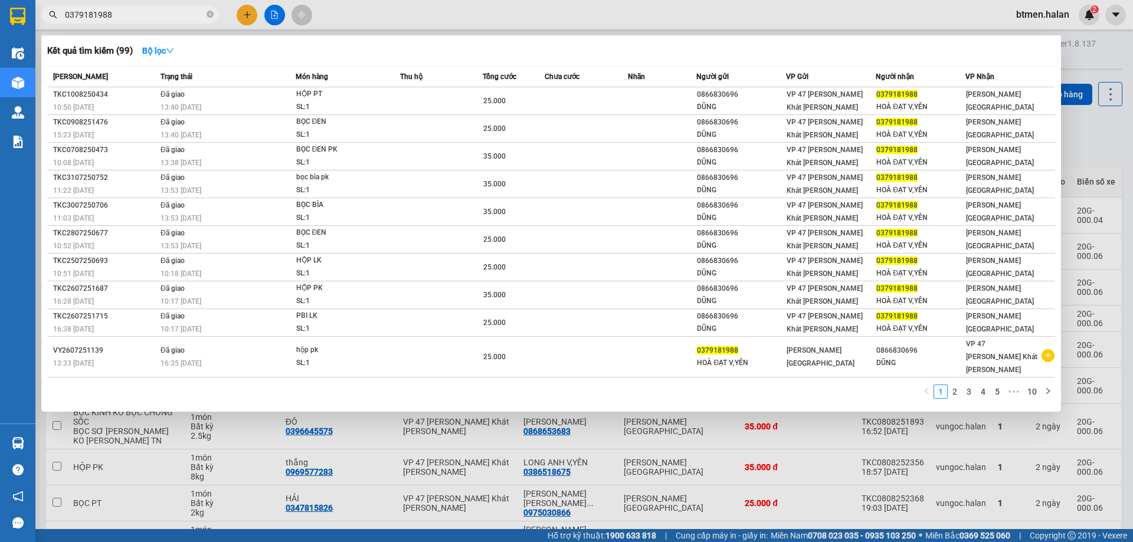
click at [133, 17] on input "0379181988" at bounding box center [134, 14] width 139 height 13
paste input "978661552"
click at [133, 17] on input "0379181988" at bounding box center [134, 14] width 139 height 13
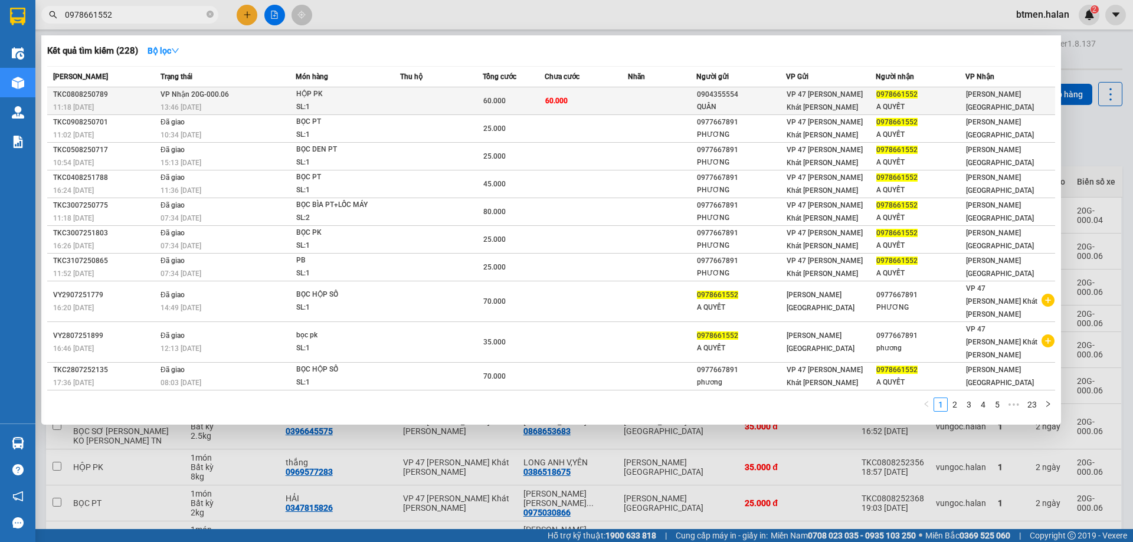
type input "0978661552"
click at [681, 95] on td at bounding box center [662, 101] width 69 height 28
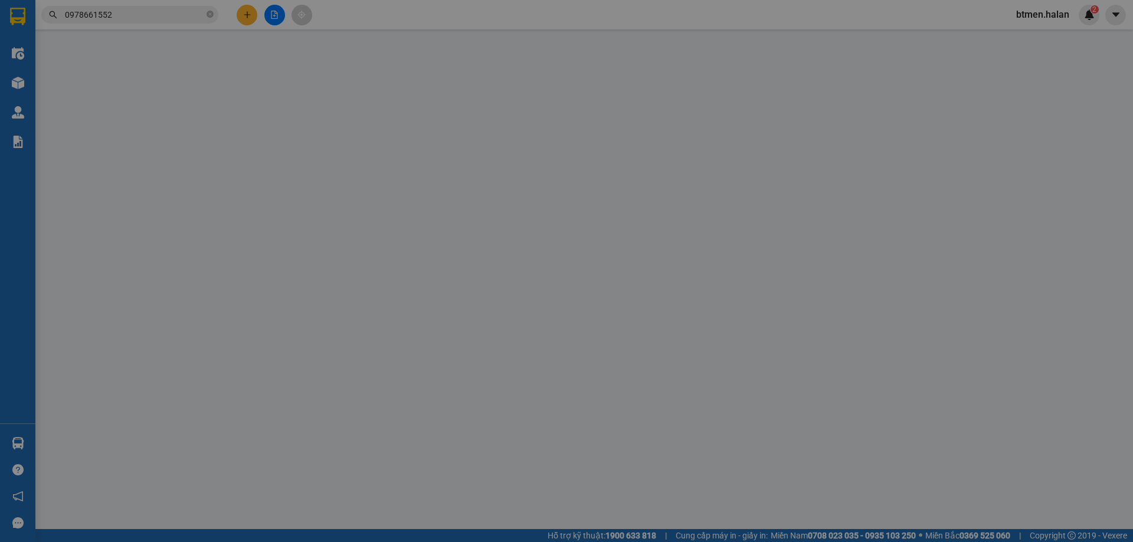
type input "0904355554"
type input "QUÂN"
type input "0978661552"
type input "A QUYẾT"
type input "60.000"
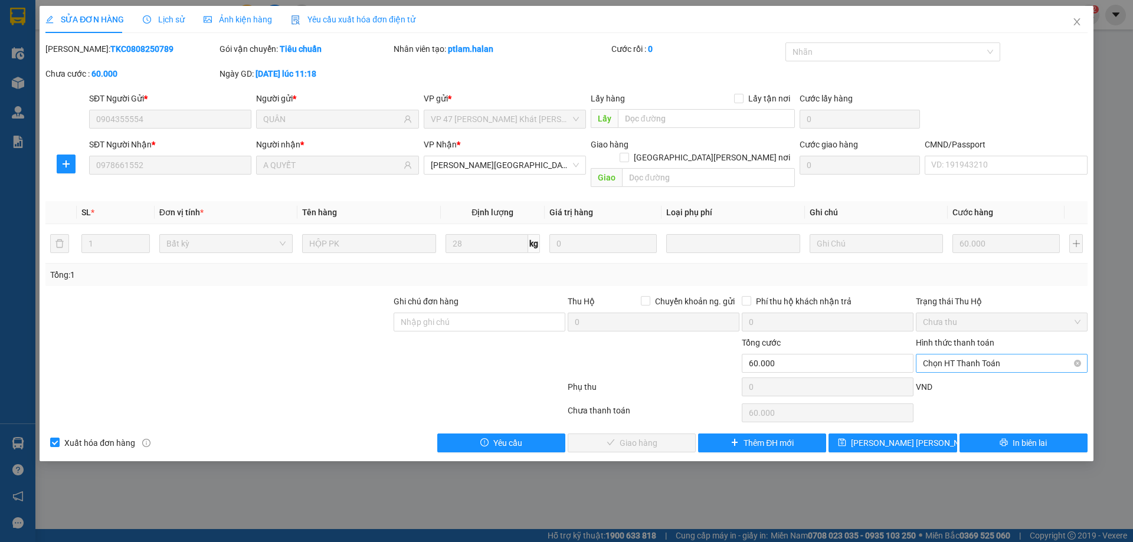
drag, startPoint x: 991, startPoint y: 345, endPoint x: 982, endPoint y: 358, distance: 16.1
click at [990, 355] on span "Chọn HT Thanh Toán" at bounding box center [1002, 364] width 158 height 18
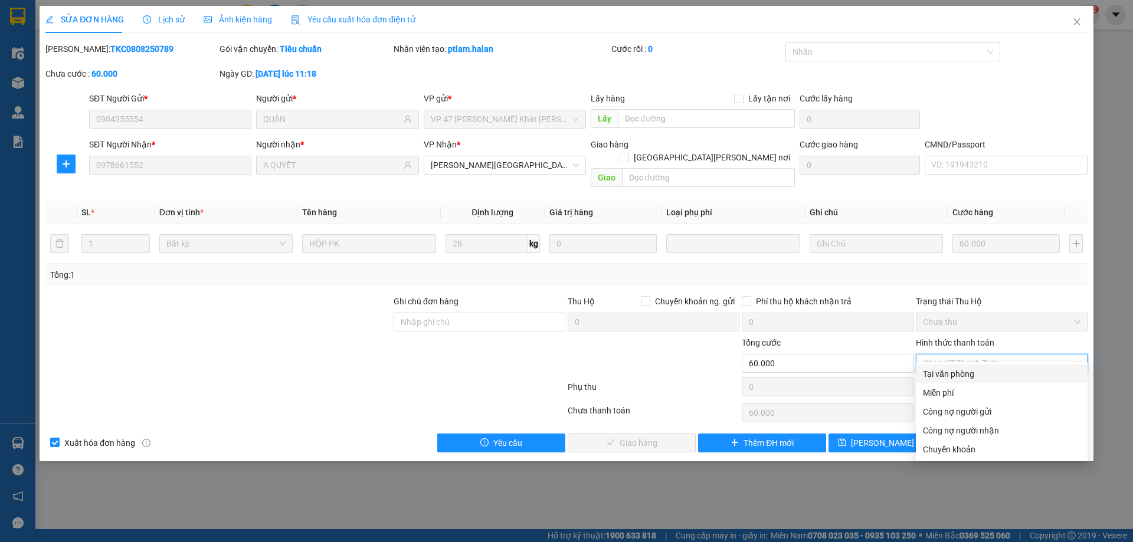
drag, startPoint x: 967, startPoint y: 379, endPoint x: 957, endPoint y: 383, distance: 10.6
click at [966, 381] on div "Tại văn phòng" at bounding box center [1002, 374] width 172 height 19
type input "0"
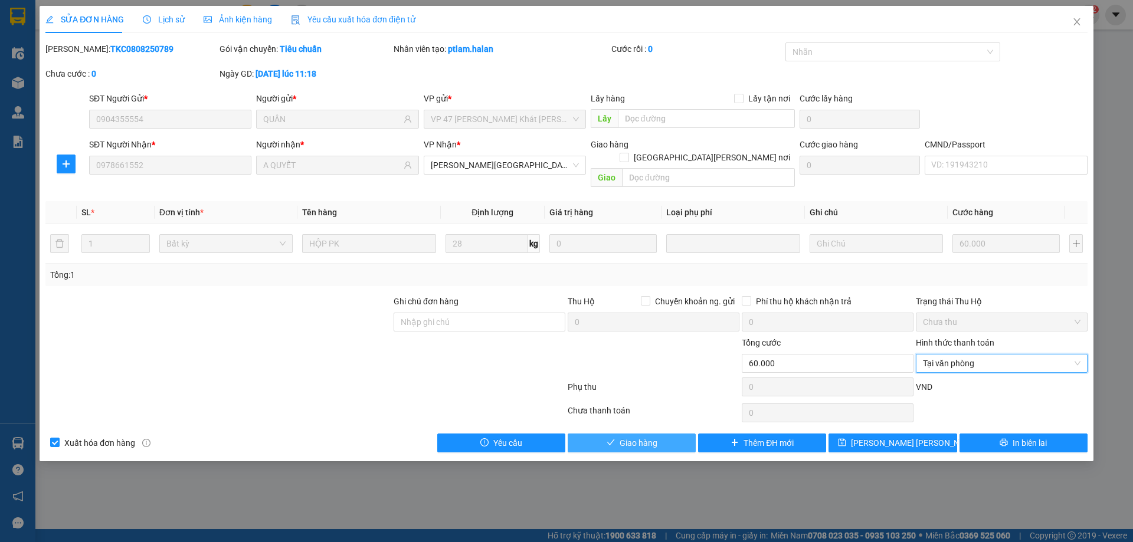
drag, startPoint x: 656, startPoint y: 430, endPoint x: 670, endPoint y: 429, distance: 14.8
click at [657, 437] on span "Giao hàng" at bounding box center [639, 443] width 38 height 13
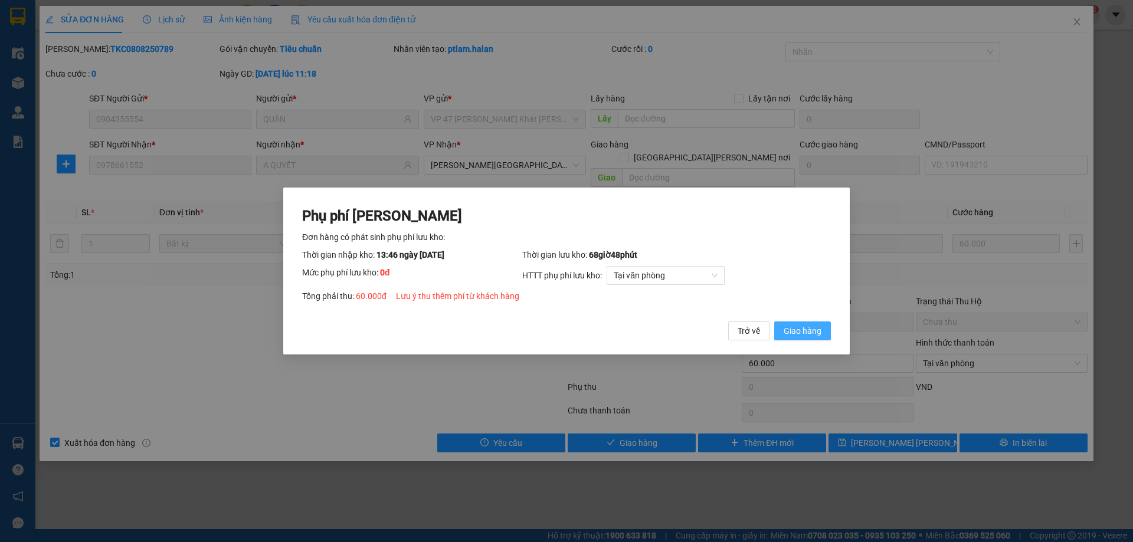
drag, startPoint x: 783, startPoint y: 332, endPoint x: 996, endPoint y: 164, distance: 270.6
click at [784, 332] on button "Giao hàng" at bounding box center [802, 331] width 57 height 19
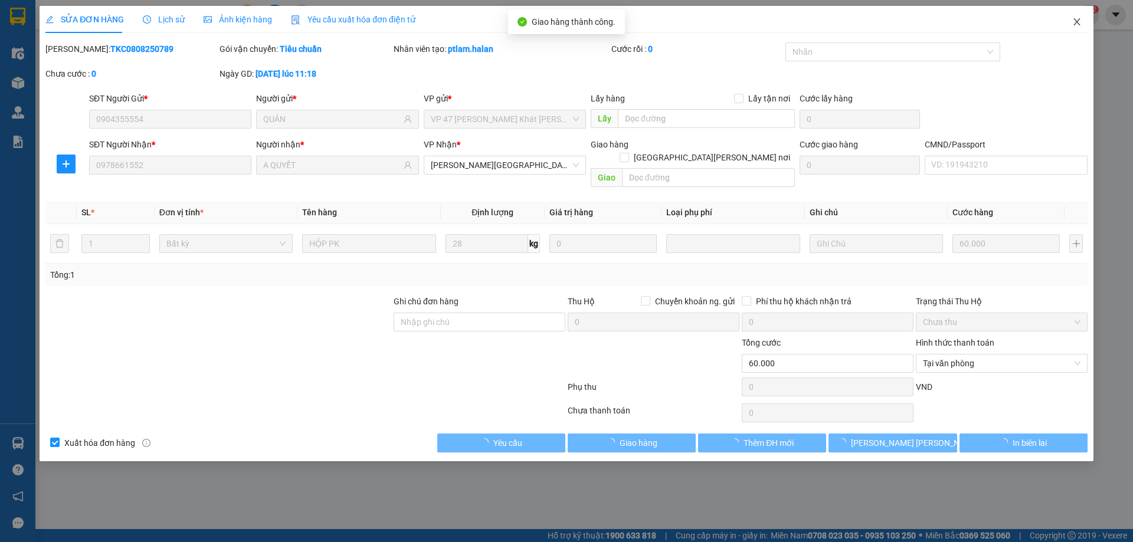
click at [1082, 23] on span "Close" at bounding box center [1076, 22] width 33 height 33
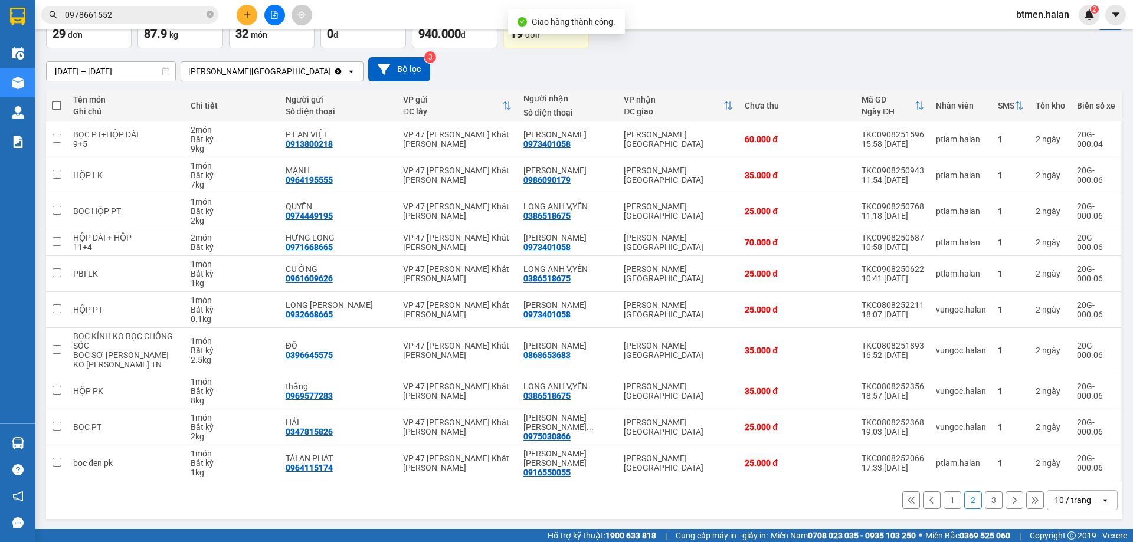
scroll to position [77, 0]
